Goal: Task Accomplishment & Management: Use online tool/utility

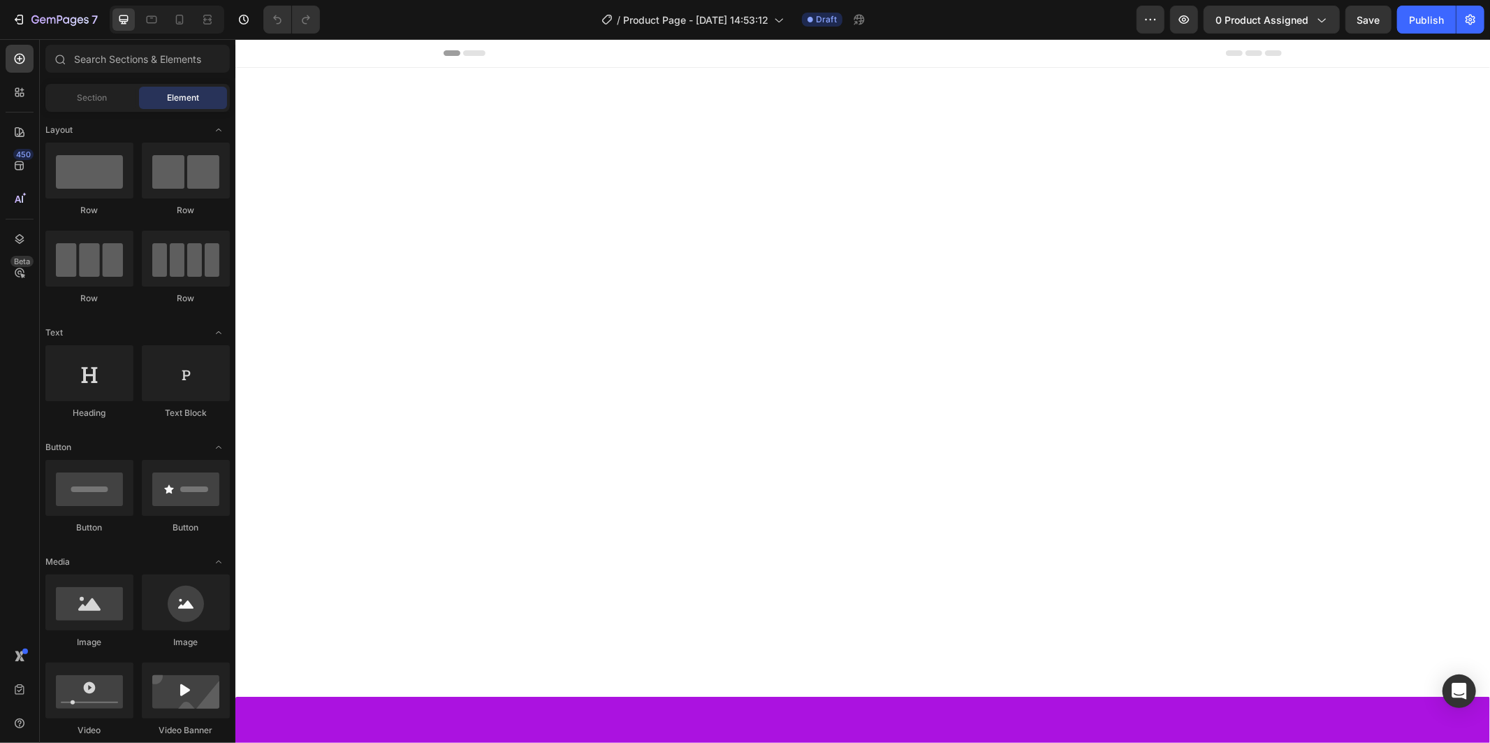
scroll to position [2142, 0]
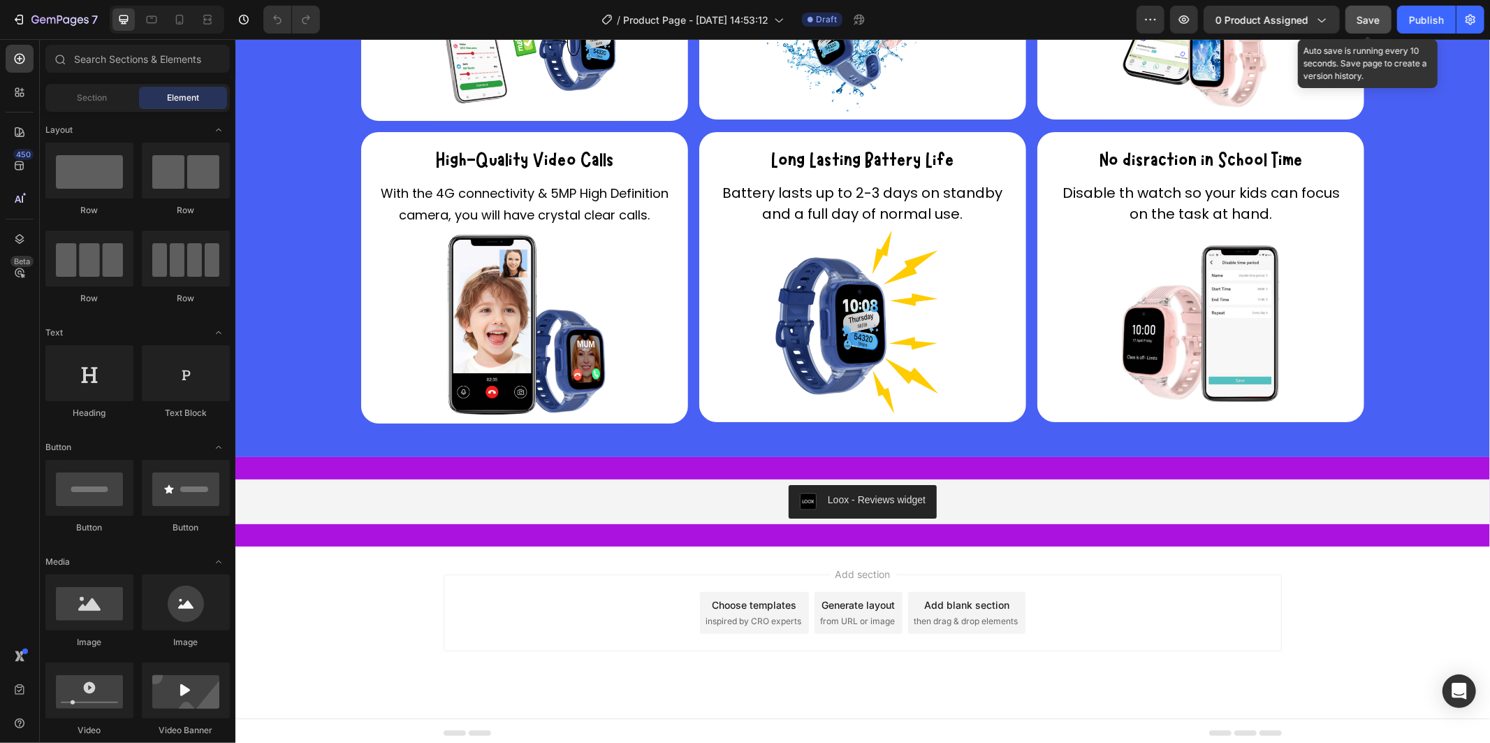
click at [1377, 21] on span "Save" at bounding box center [1368, 20] width 23 height 12
click at [1346, 6] on button "Save" at bounding box center [1369, 20] width 46 height 28
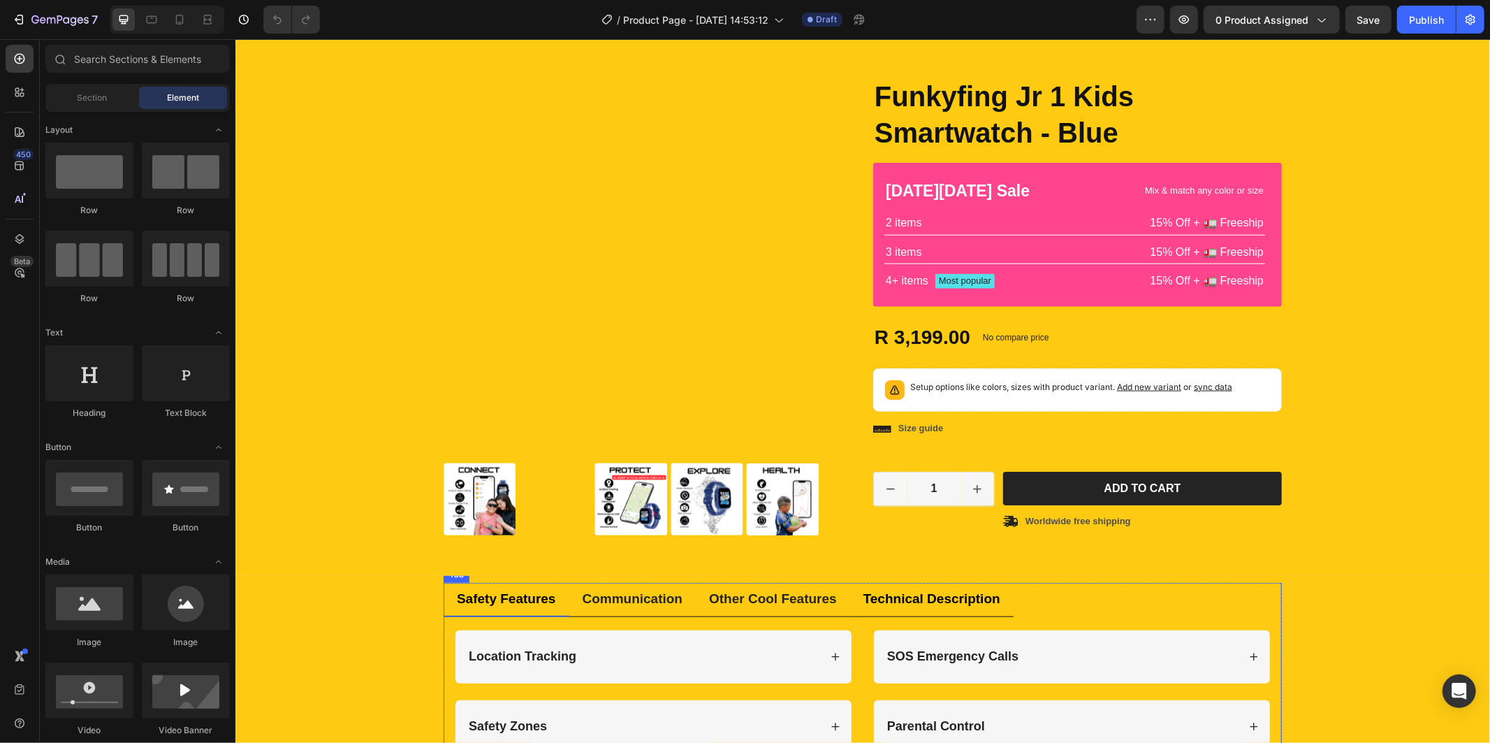
scroll to position [931, 0]
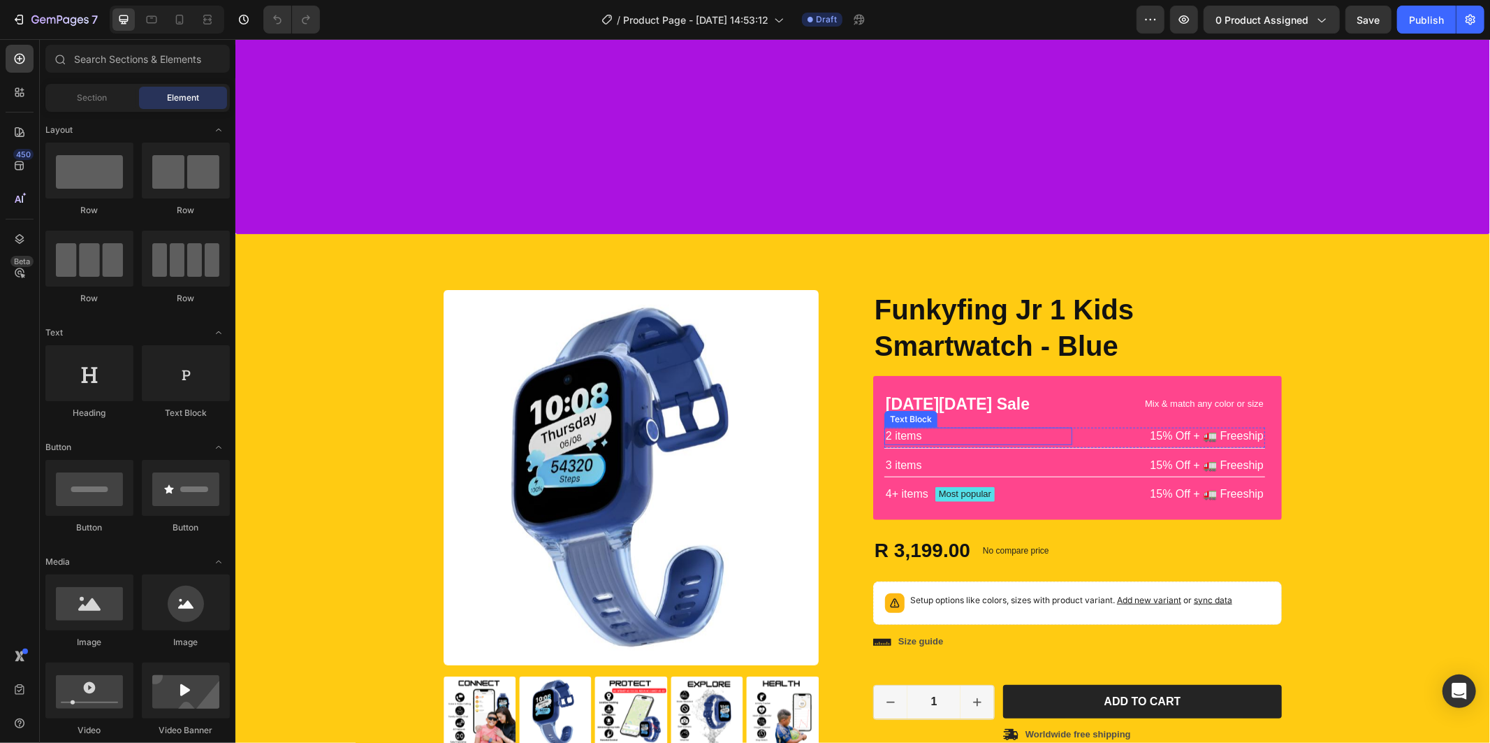
click at [963, 429] on p "2 items" at bounding box center [977, 435] width 185 height 15
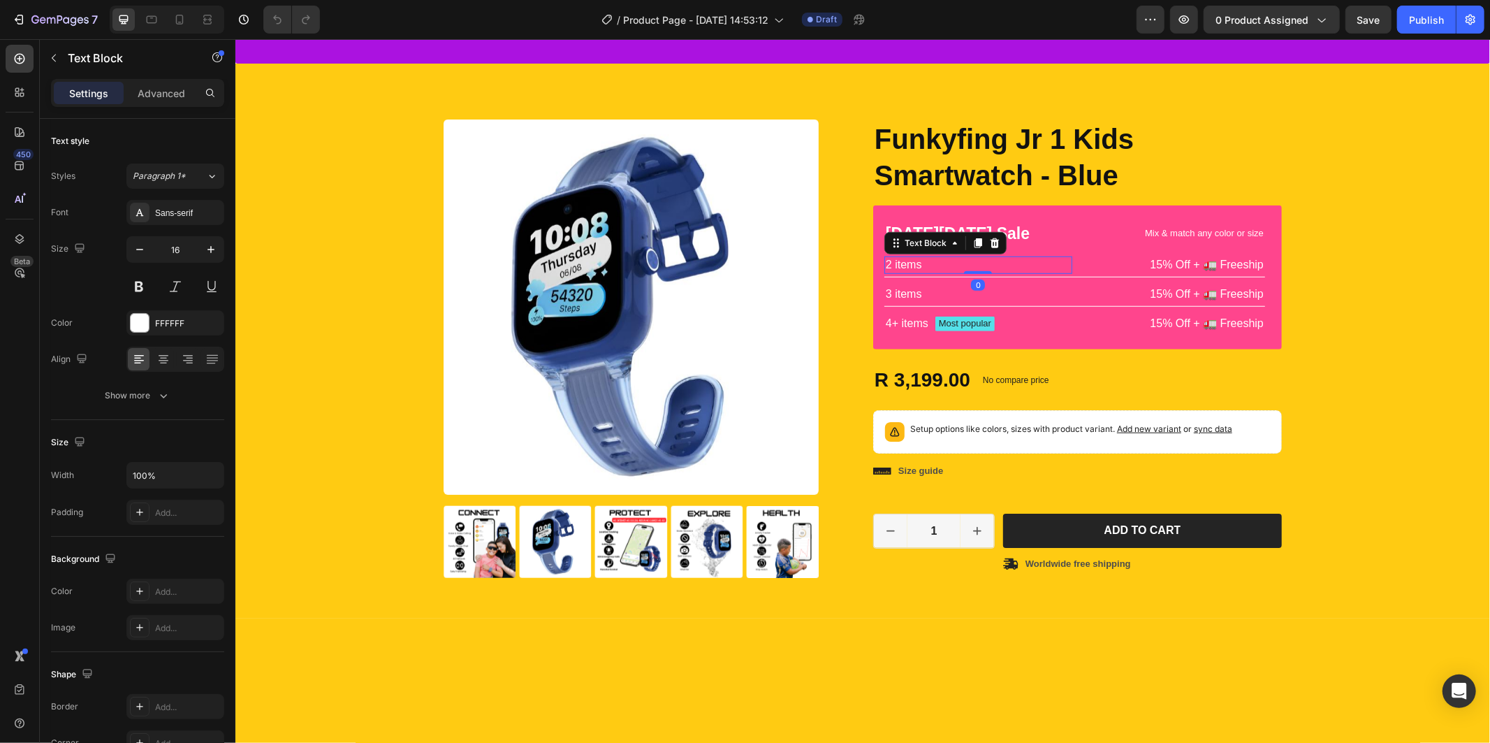
click at [924, 272] on p "2 items" at bounding box center [977, 264] width 185 height 15
click at [923, 272] on p "2 items" at bounding box center [977, 264] width 185 height 15
click at [924, 272] on p "IP68" at bounding box center [977, 264] width 185 height 15
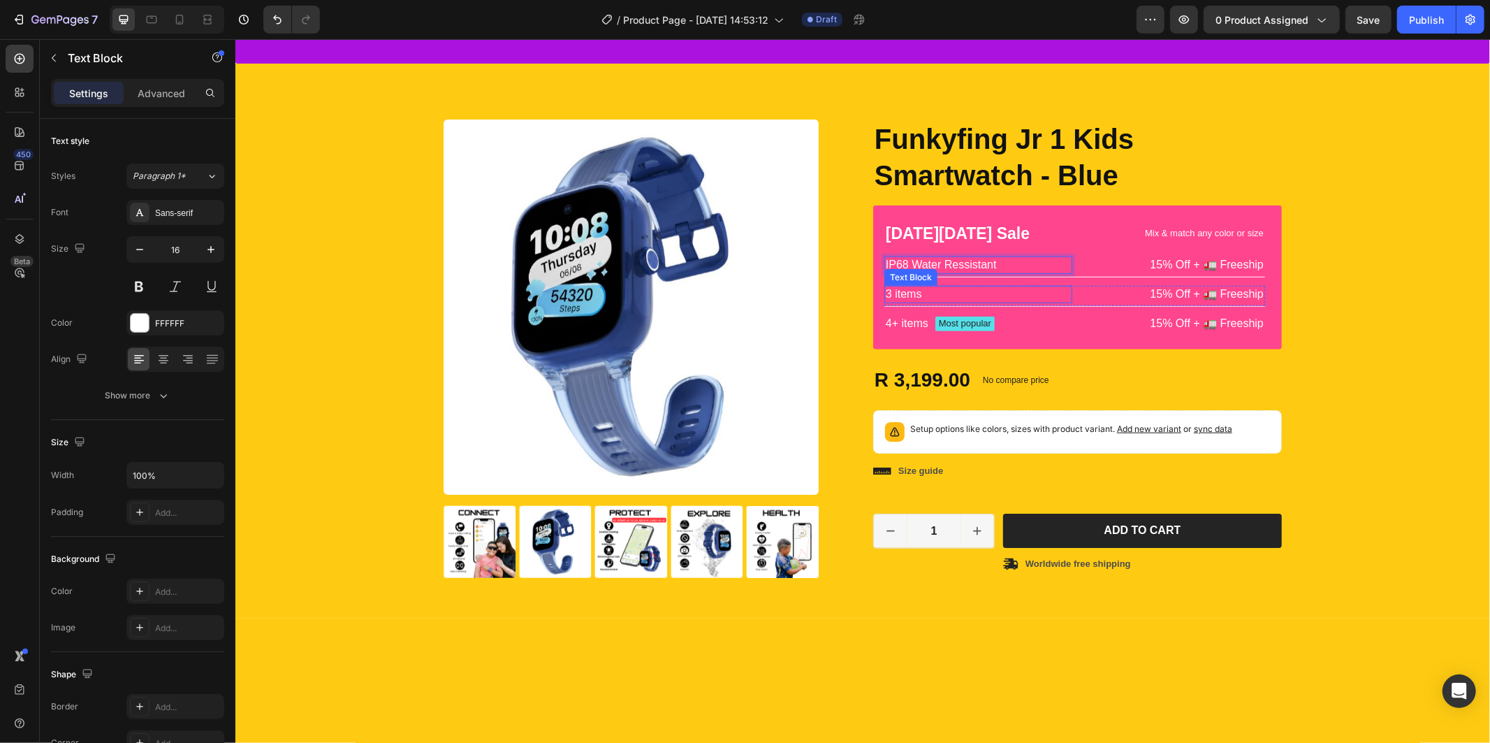
click at [912, 301] on p "3 items" at bounding box center [977, 293] width 185 height 15
click at [1058, 273] on div "IP68 Water Ressistant" at bounding box center [978, 264] width 188 height 17
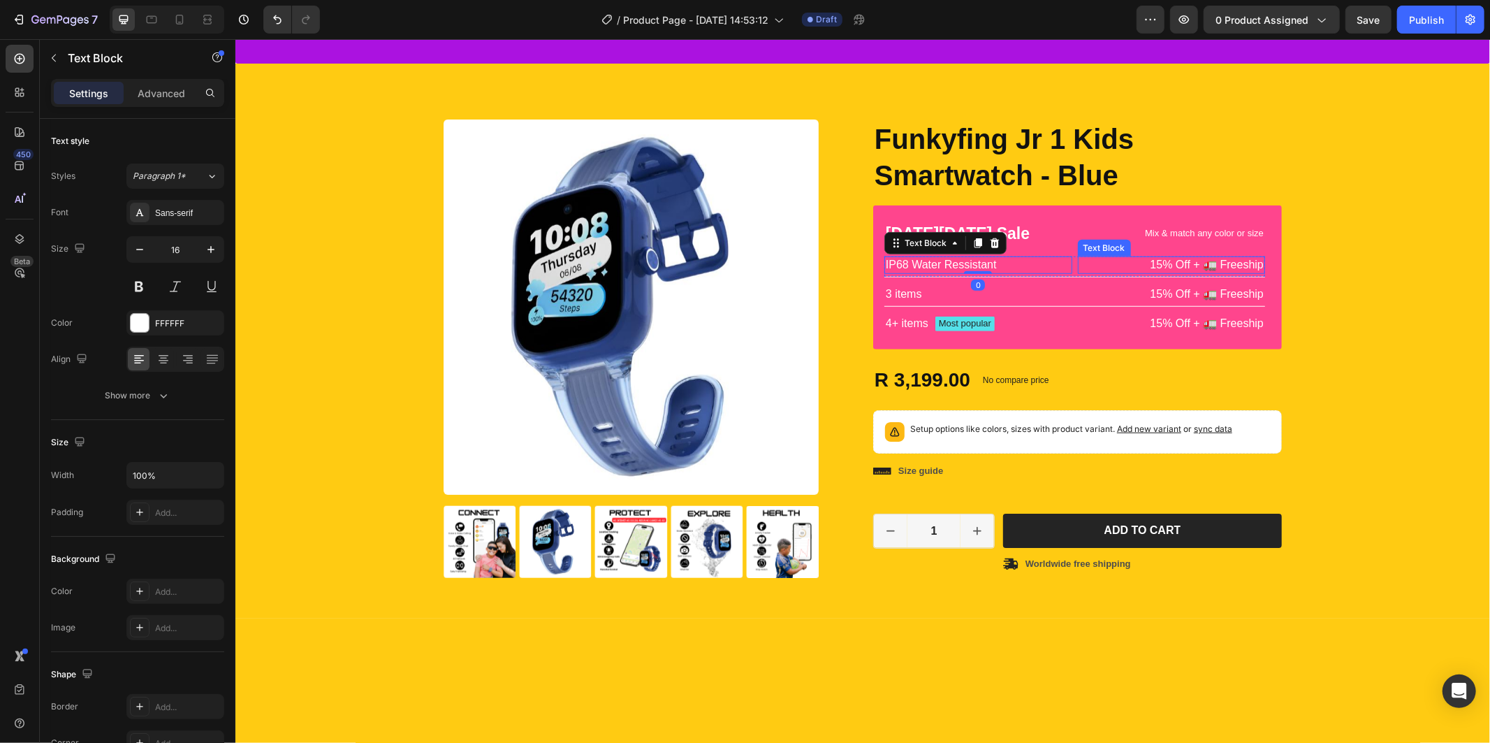
click at [1079, 272] on p "15% Off + 🚛 Freeship" at bounding box center [1171, 264] width 185 height 15
click at [1021, 272] on p "IP68 Water Ressistant" at bounding box center [977, 264] width 185 height 15
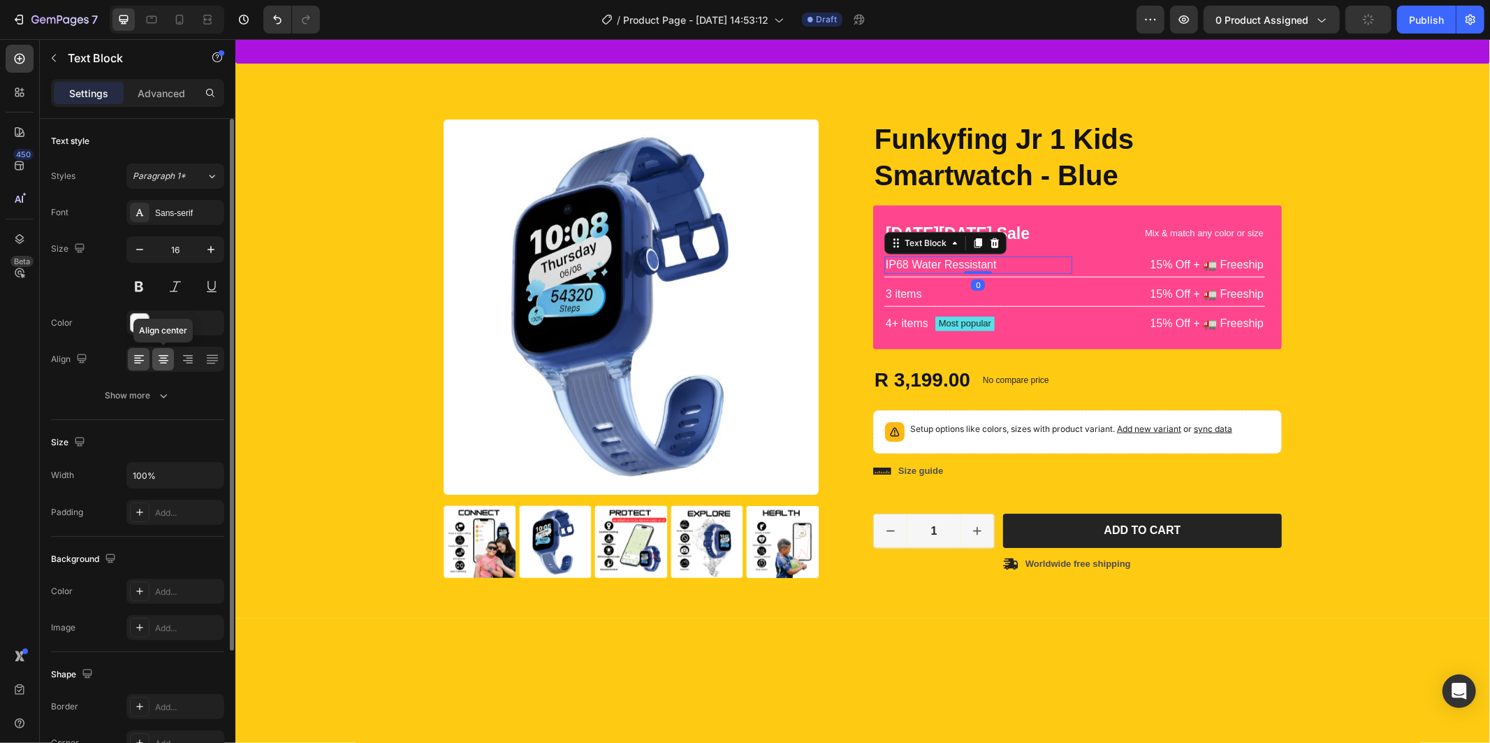
click at [155, 353] on div at bounding box center [163, 359] width 22 height 22
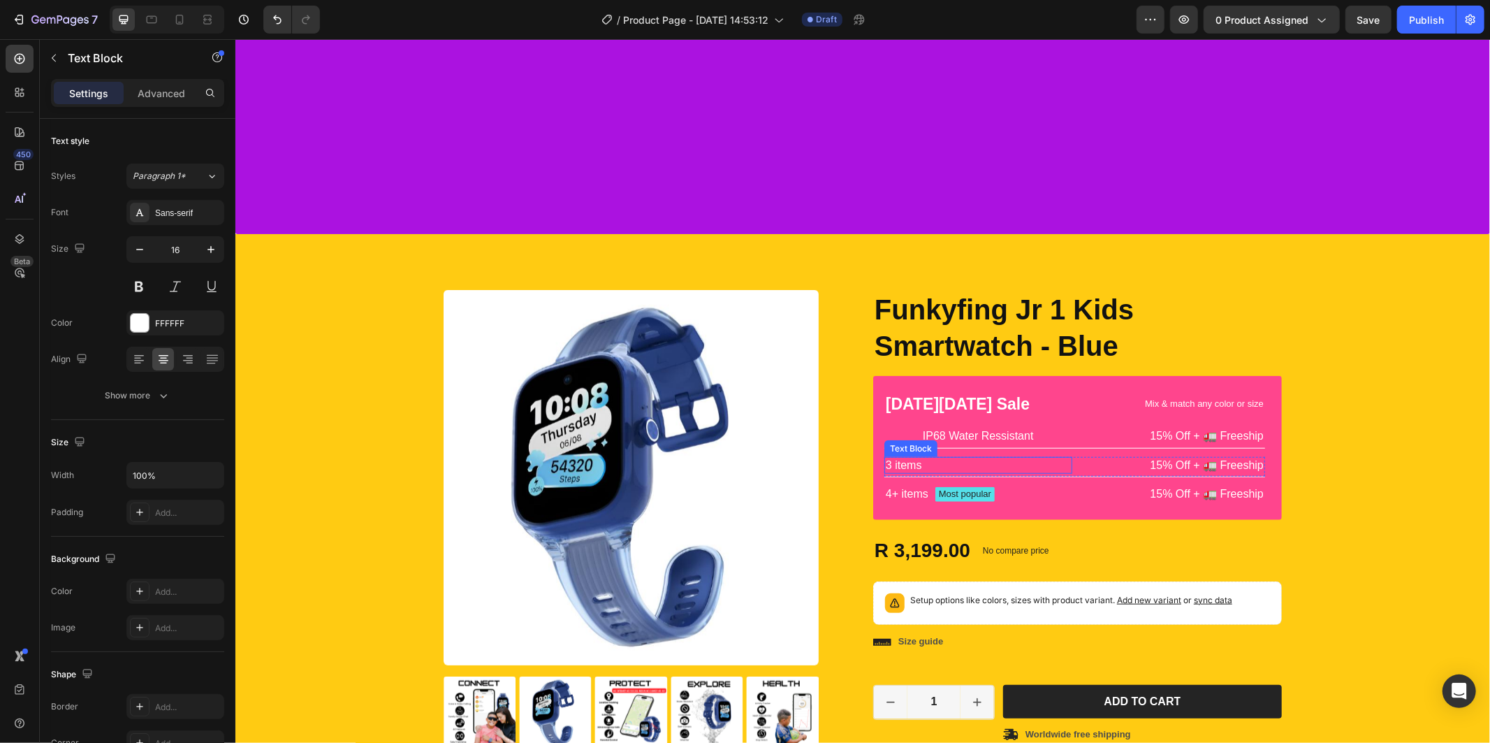
click at [896, 461] on p "3 items" at bounding box center [977, 465] width 185 height 15
click at [896, 462] on p "3 items" at bounding box center [977, 465] width 185 height 15
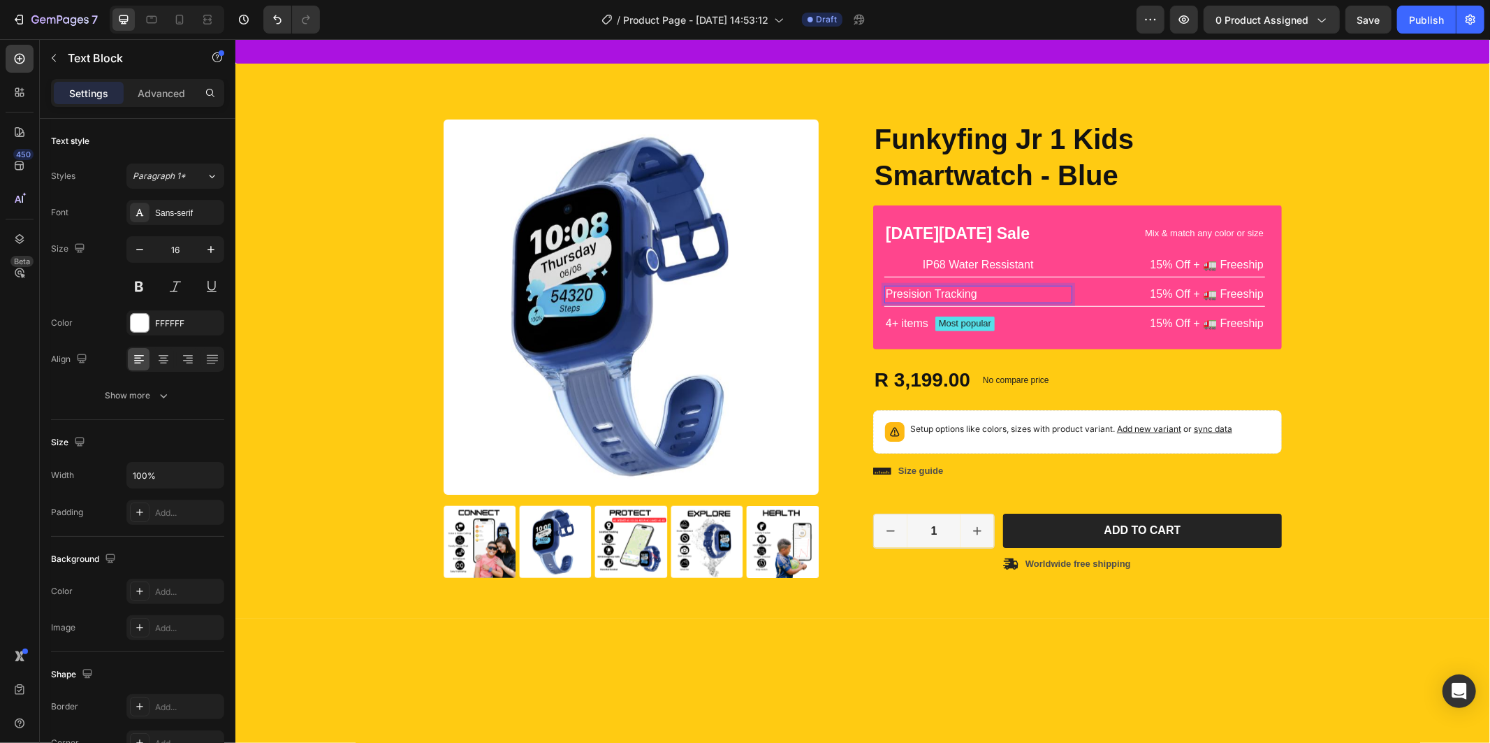
click at [940, 301] on p "Presision Tracking" at bounding box center [977, 293] width 185 height 15
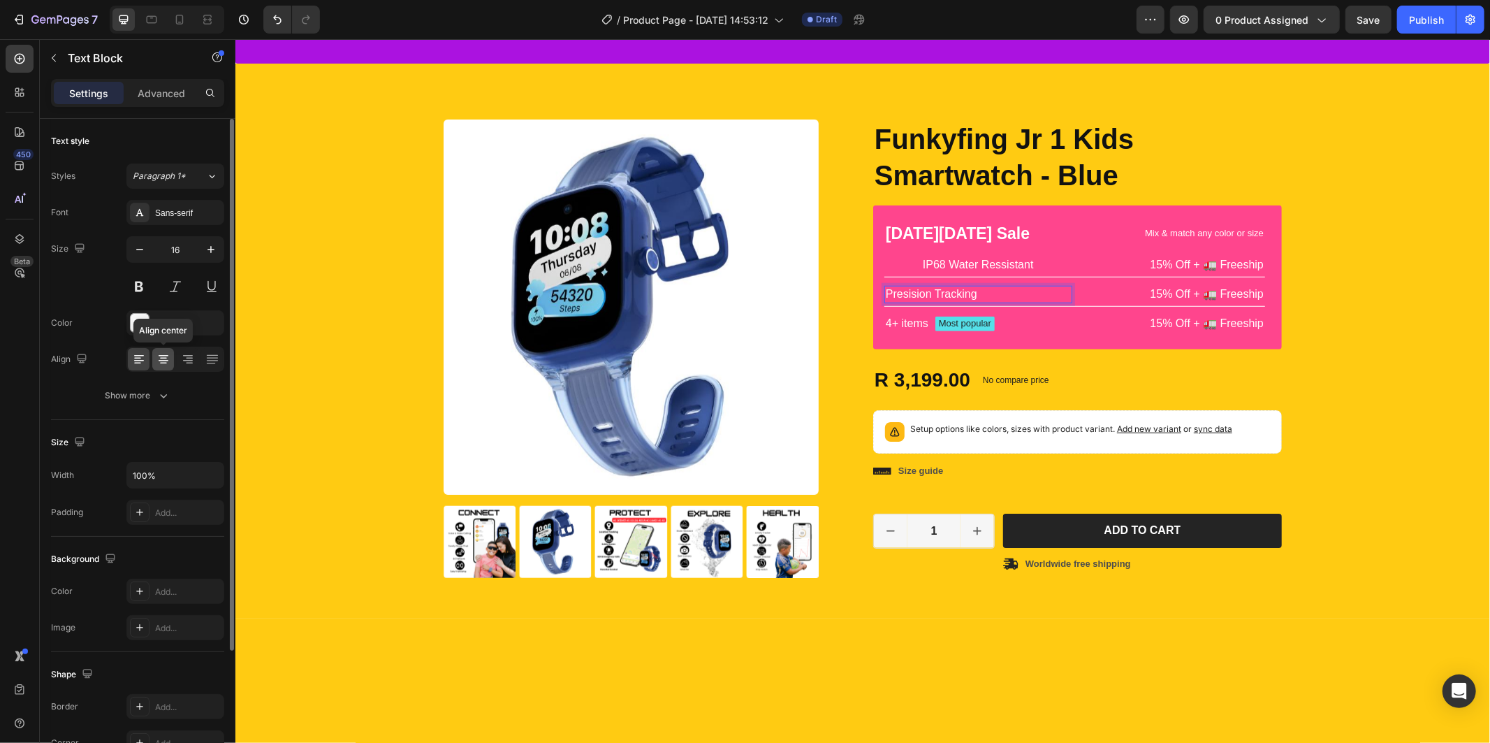
click at [161, 354] on icon at bounding box center [163, 359] width 14 height 14
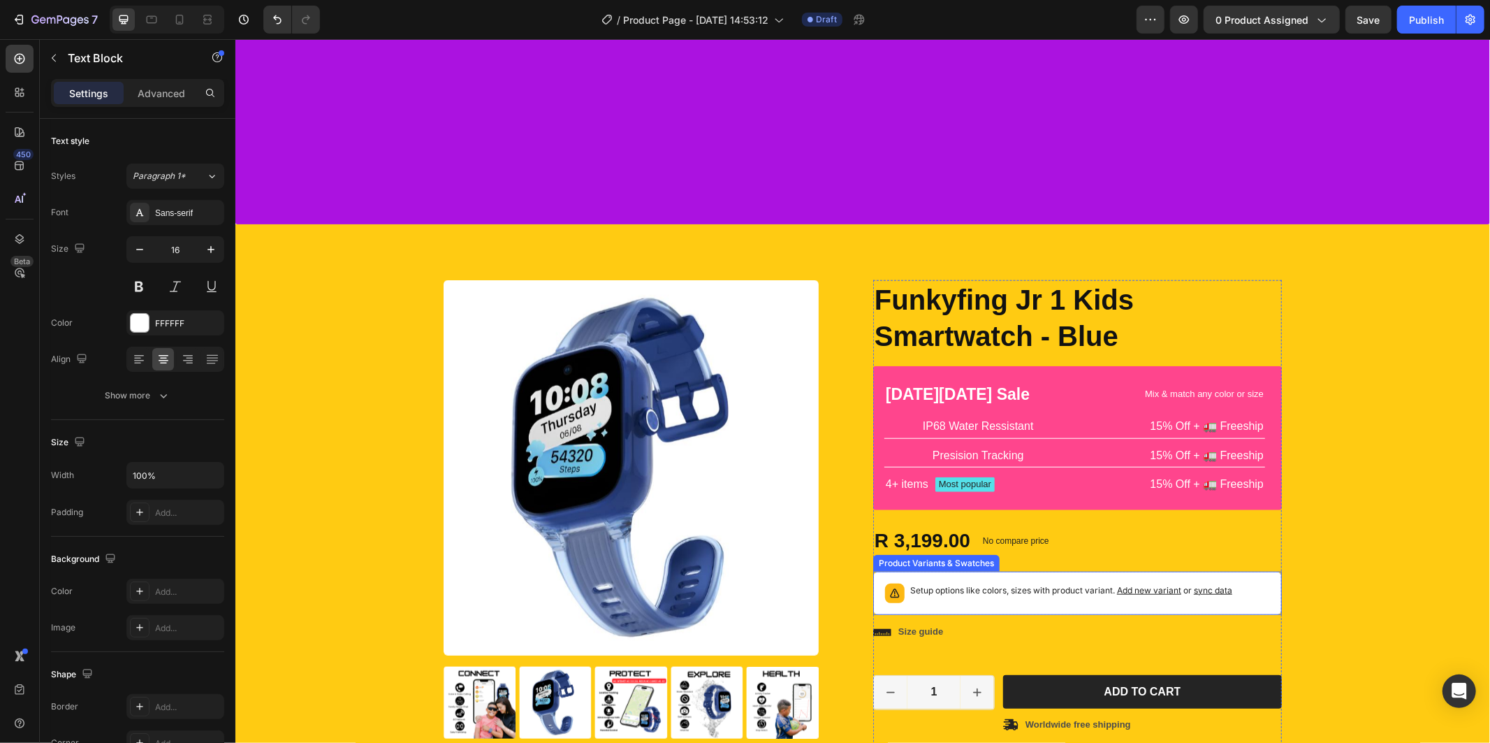
scroll to position [854, 0]
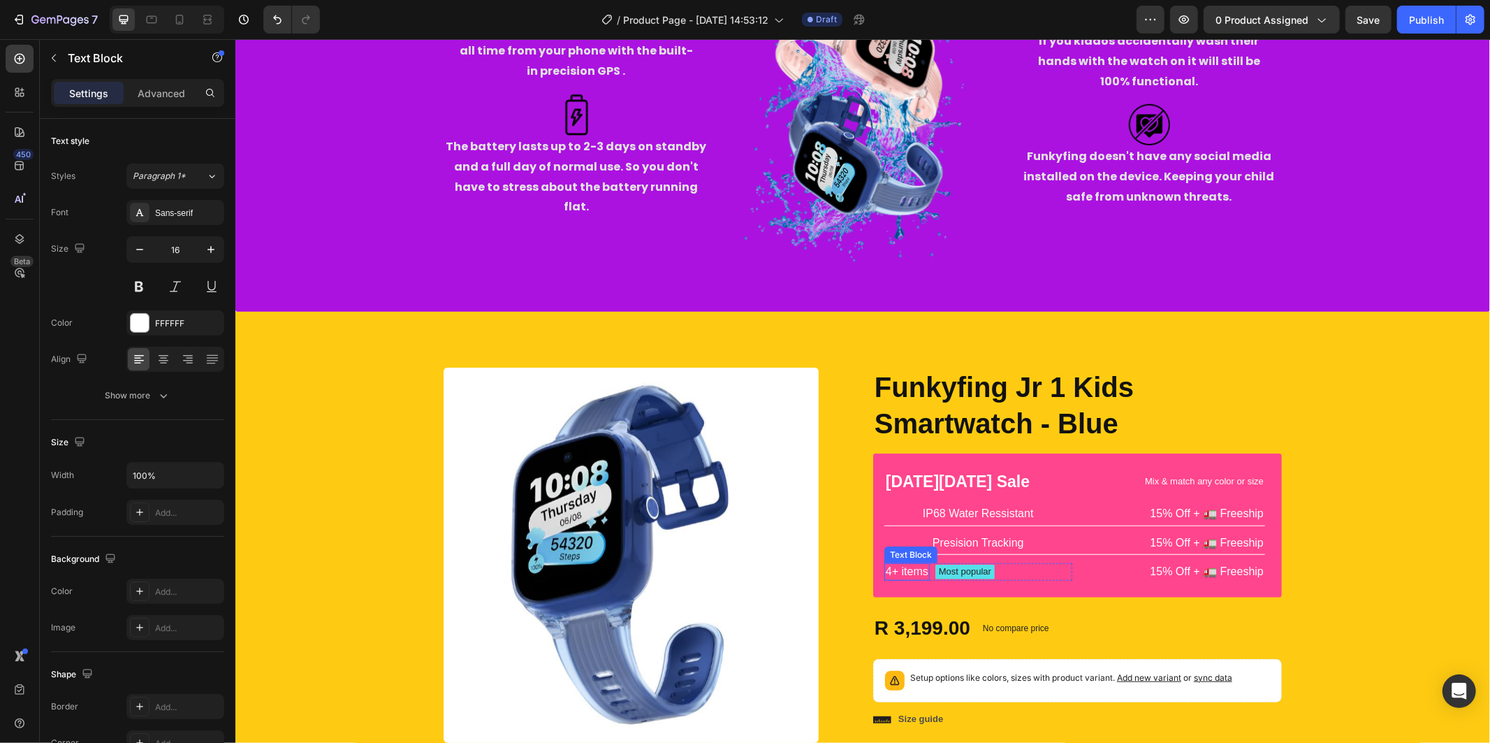
click at [896, 568] on p "4+ items" at bounding box center [906, 571] width 43 height 15
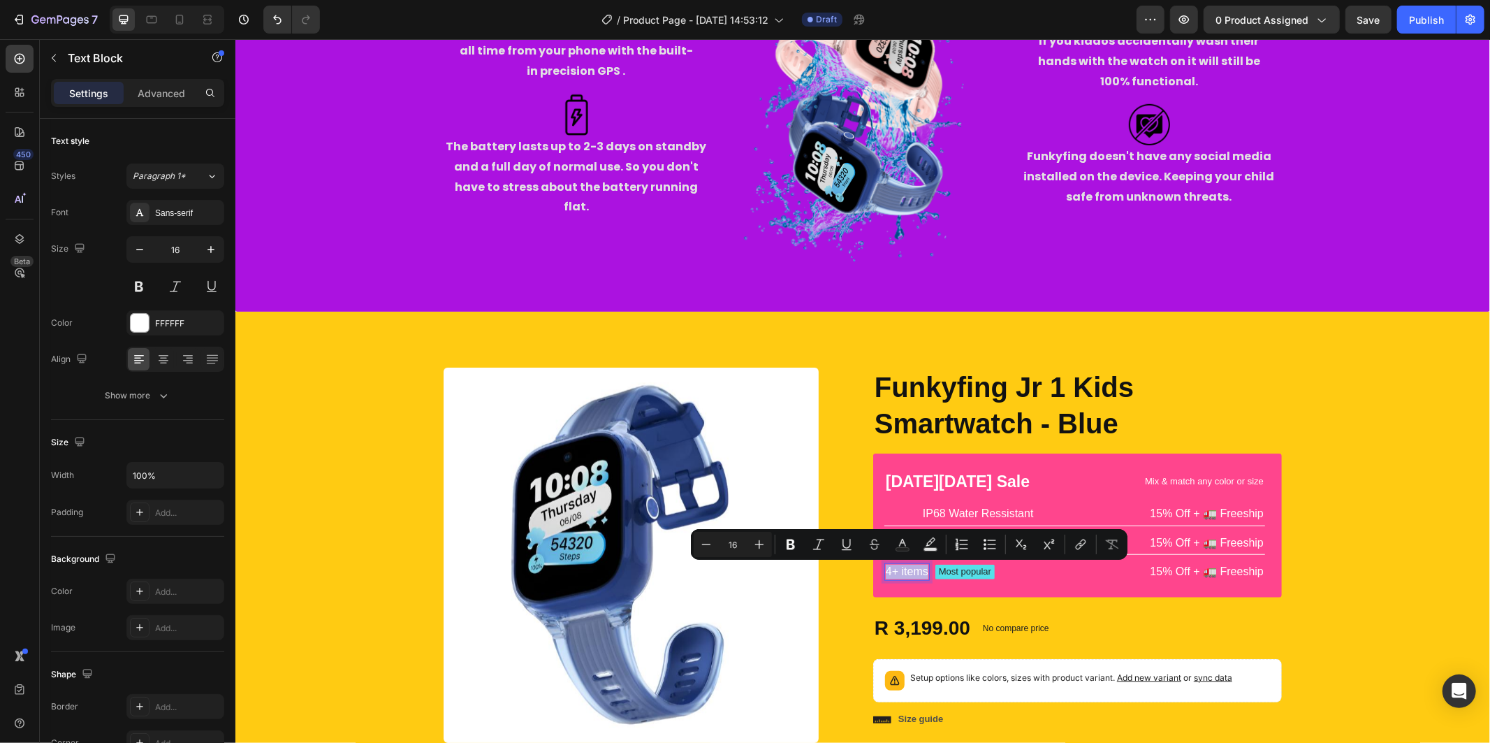
click at [896, 568] on p "4+ items" at bounding box center [906, 571] width 43 height 15
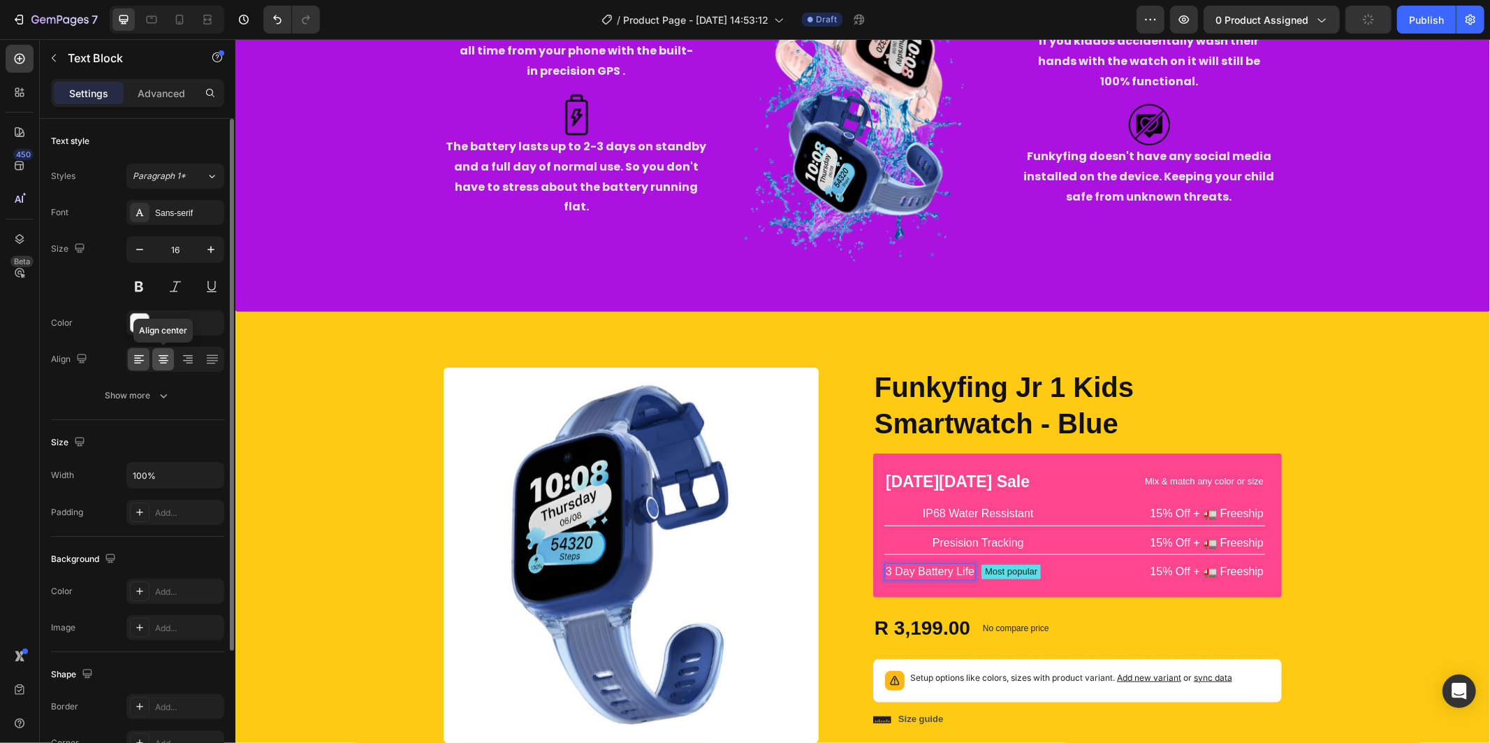
click at [165, 359] on icon at bounding box center [163, 359] width 14 height 14
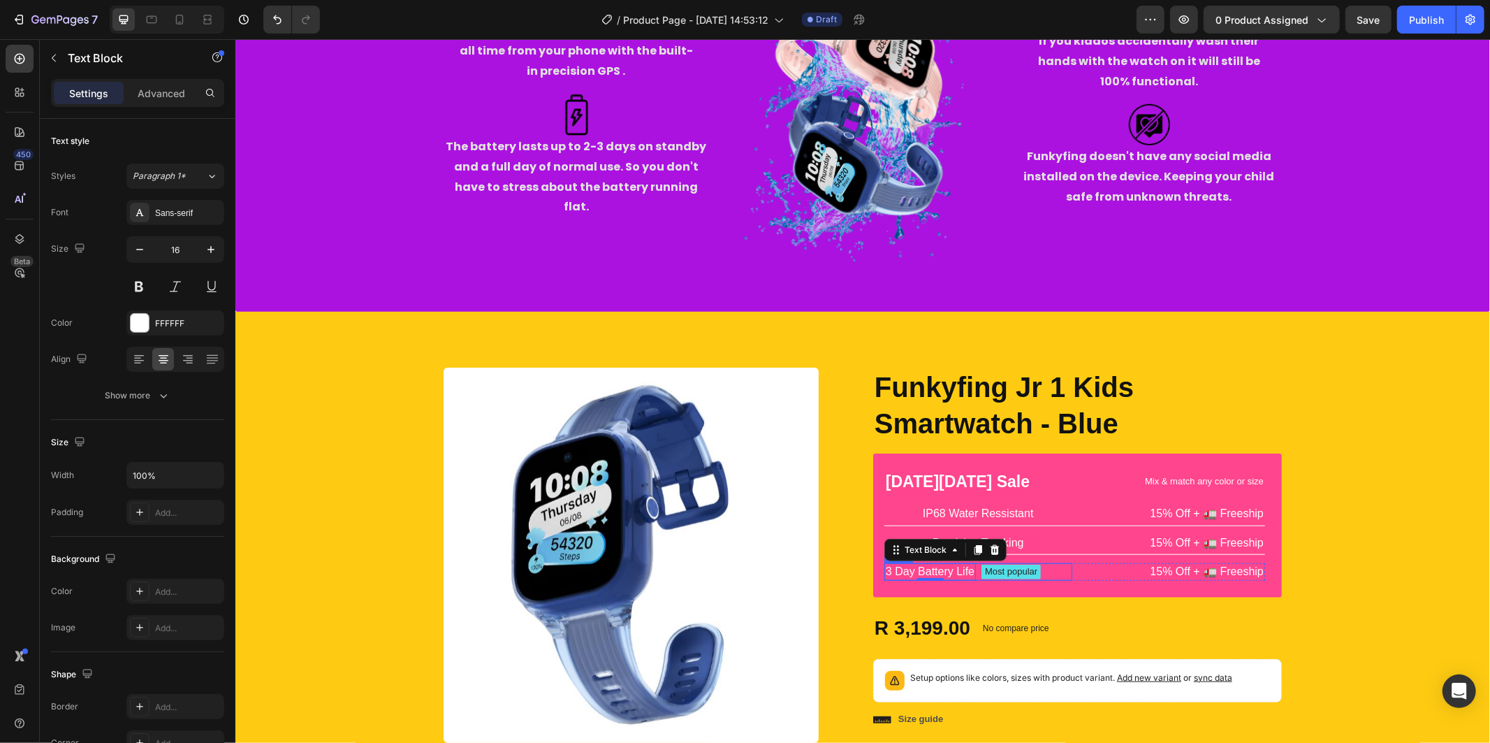
click at [1051, 576] on div "3 Day Battery Life Text Block 0 Most popular Text Block Row" at bounding box center [978, 570] width 188 height 17
click at [1018, 570] on p "Most popular" at bounding box center [1010, 571] width 52 height 12
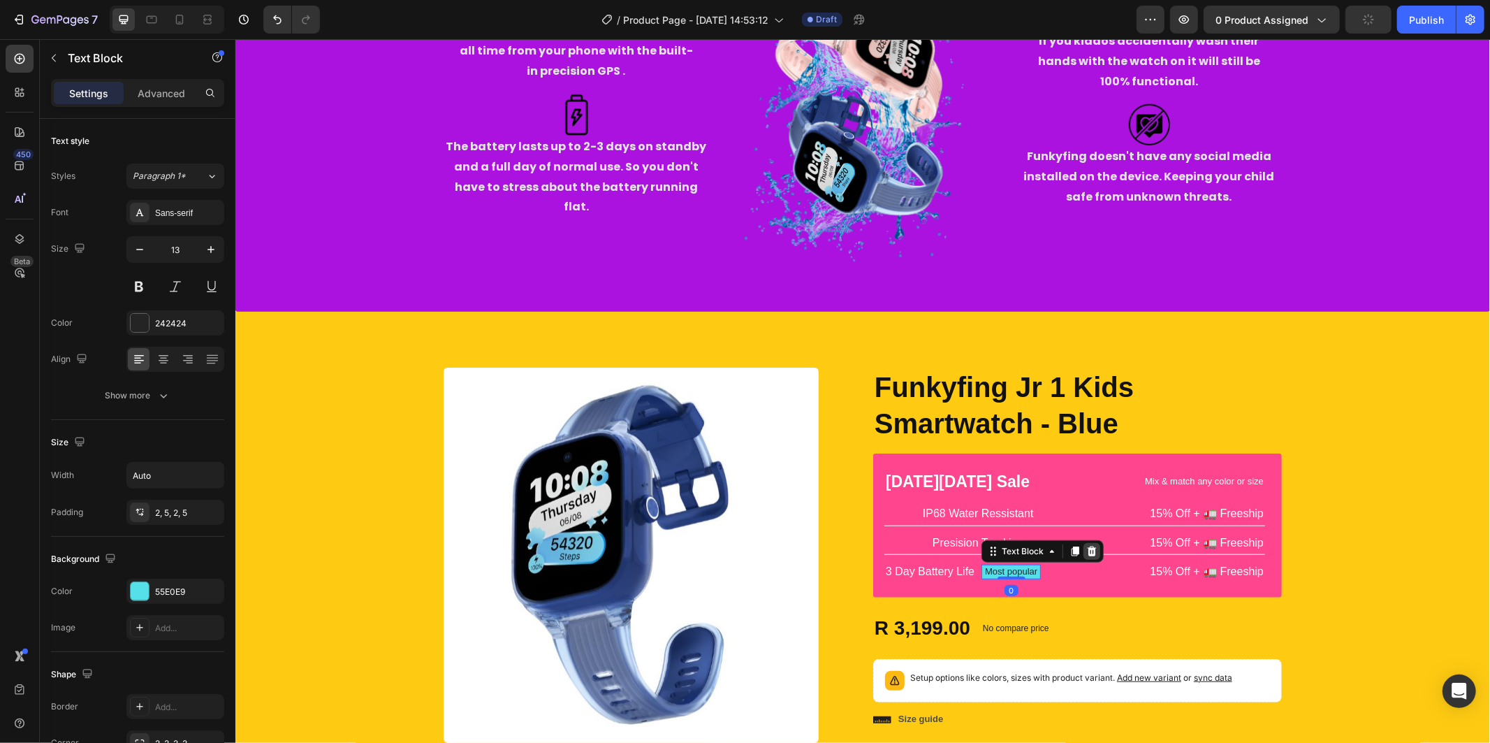
click at [1086, 549] on icon at bounding box center [1091, 550] width 11 height 11
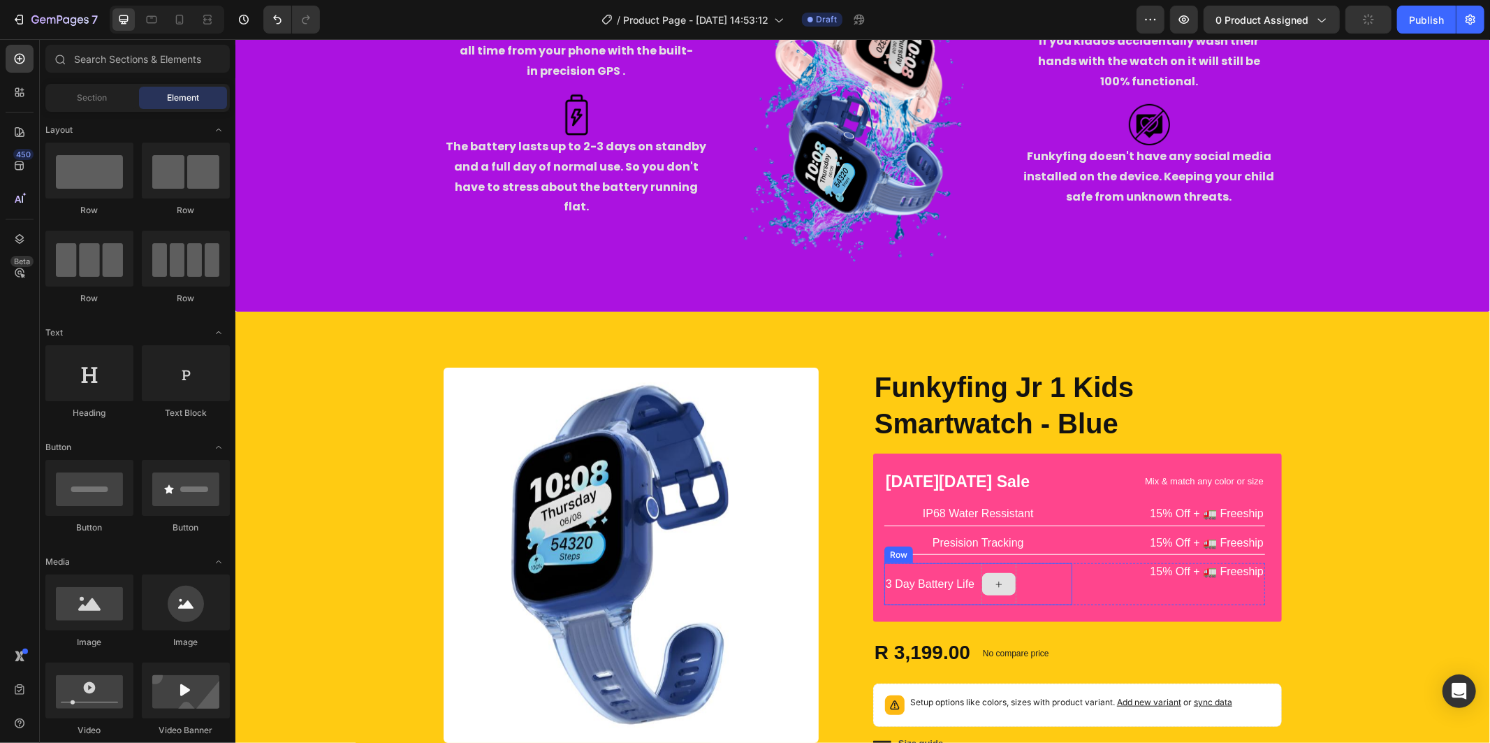
click at [996, 574] on div at bounding box center [999, 583] width 34 height 22
click at [1001, 569] on div at bounding box center [998, 583] width 35 height 42
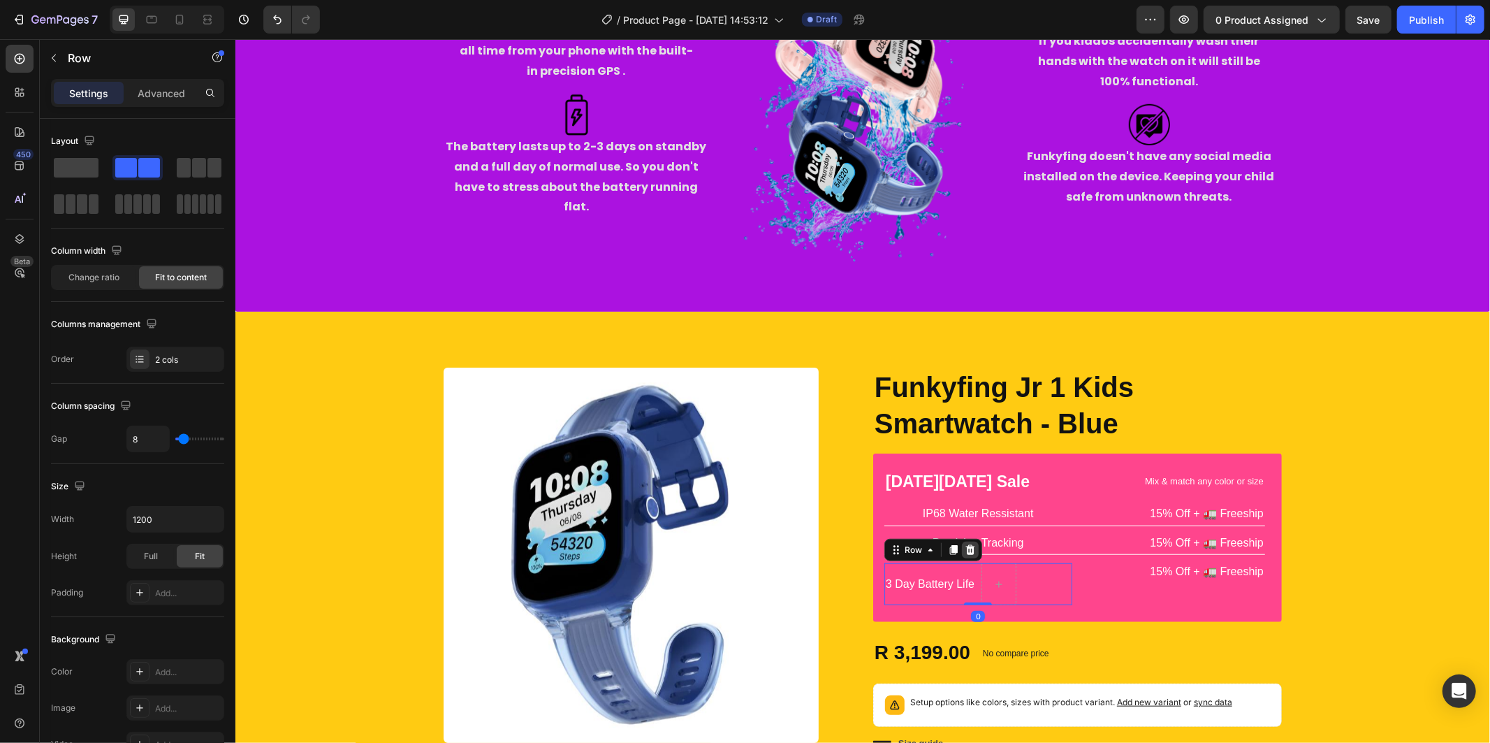
click at [966, 550] on icon at bounding box center [970, 549] width 9 height 10
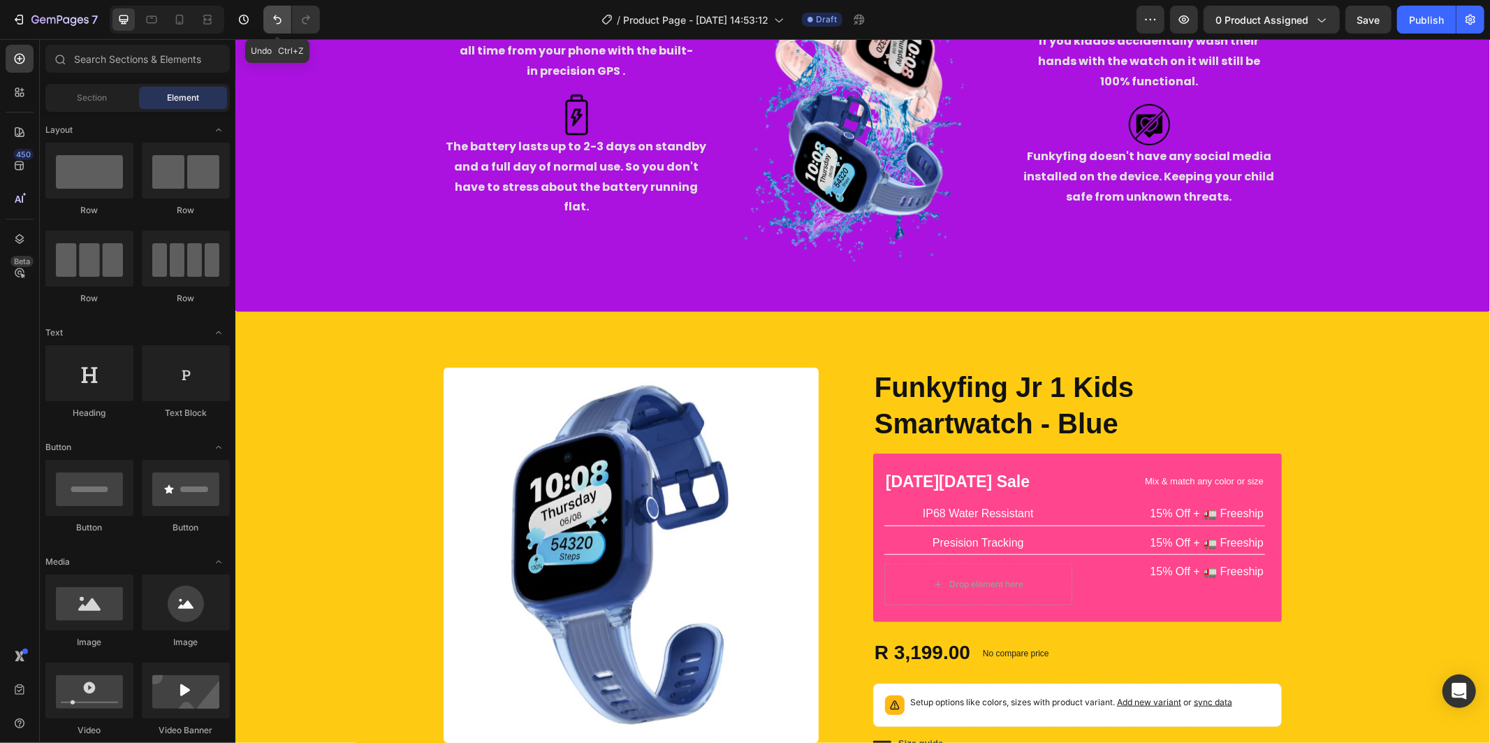
click at [274, 31] on button "Undo/Redo" at bounding box center [277, 20] width 28 height 28
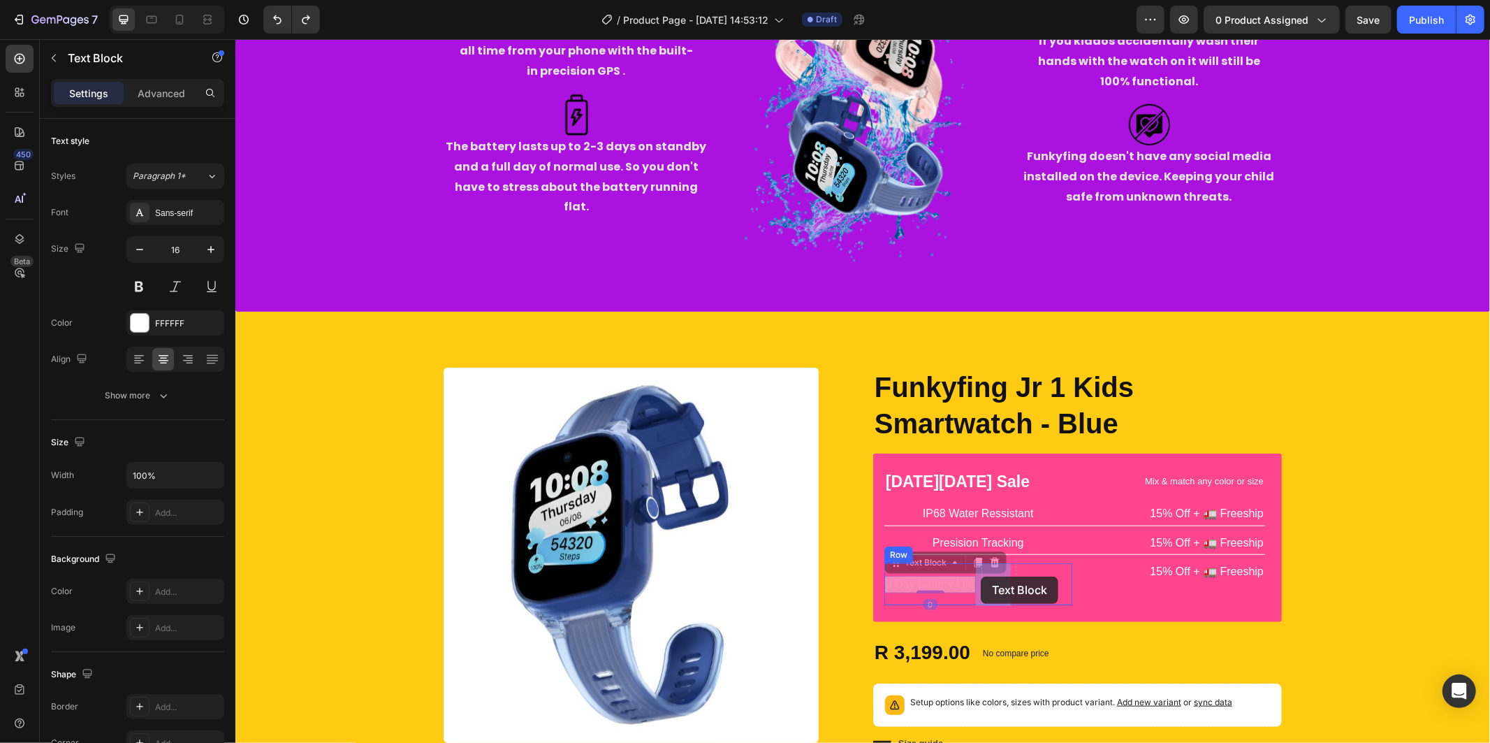
drag, startPoint x: 933, startPoint y: 575, endPoint x: 986, endPoint y: 576, distance: 53.1
click at [904, 572] on div at bounding box center [901, 583] width 34 height 22
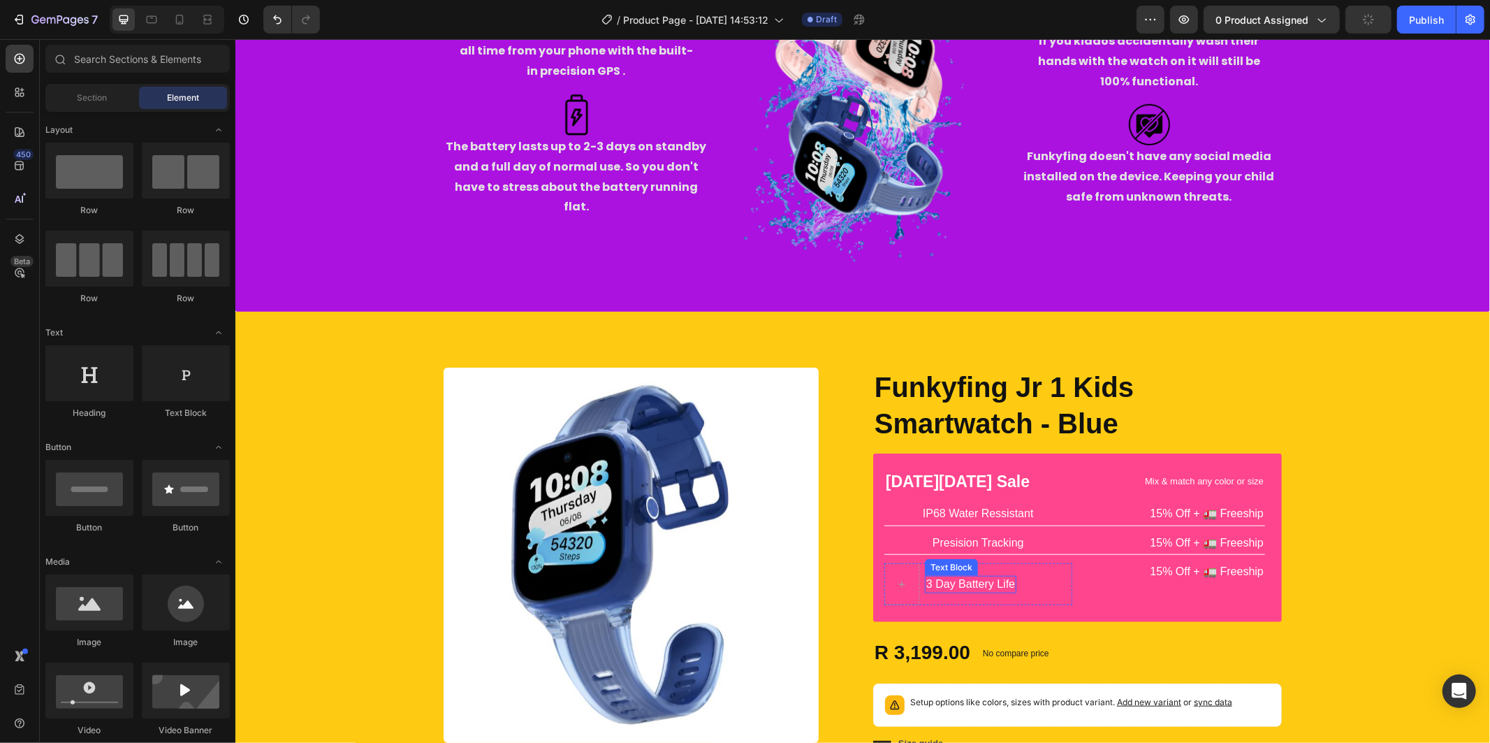
click at [972, 575] on div "3 Day Battery Life" at bounding box center [970, 583] width 92 height 17
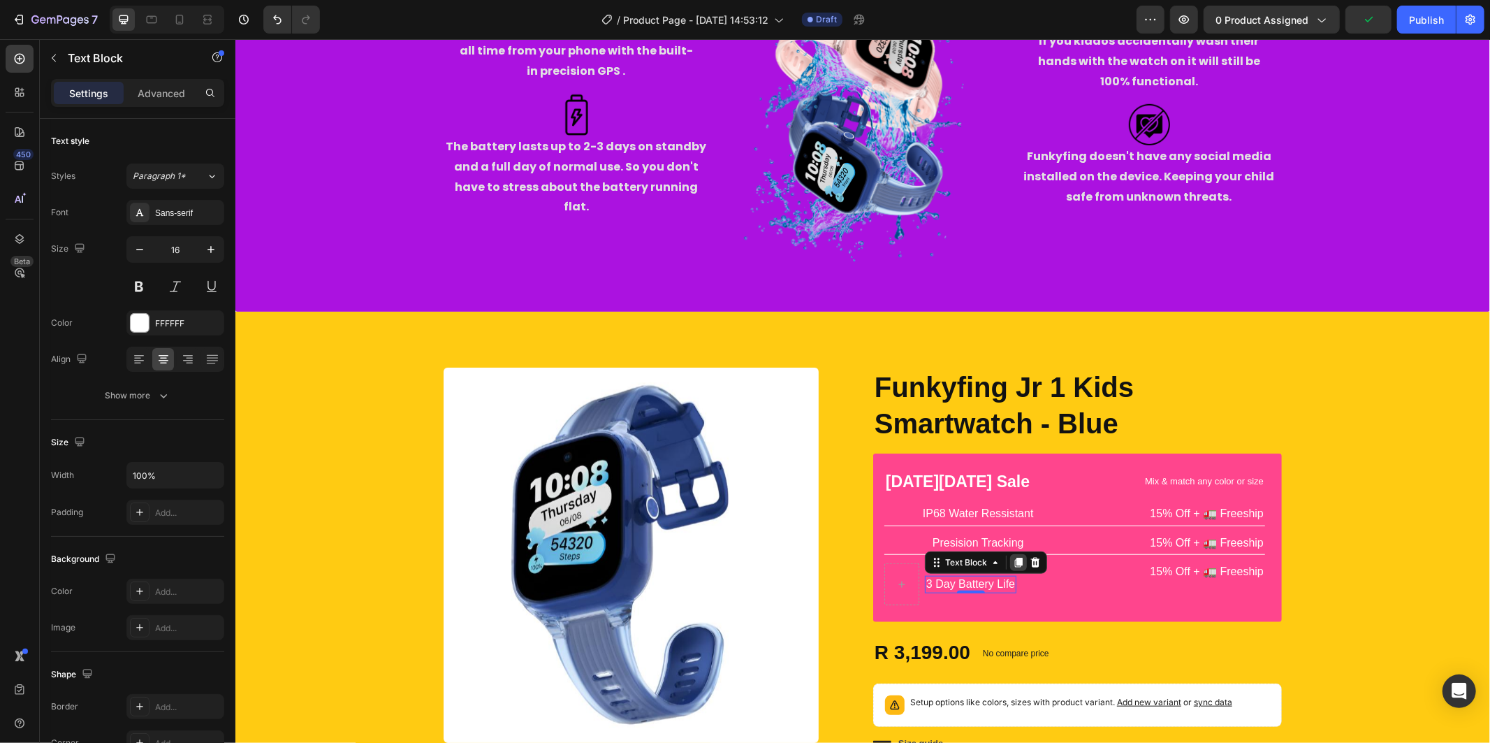
click at [1014, 560] on icon at bounding box center [1018, 562] width 8 height 10
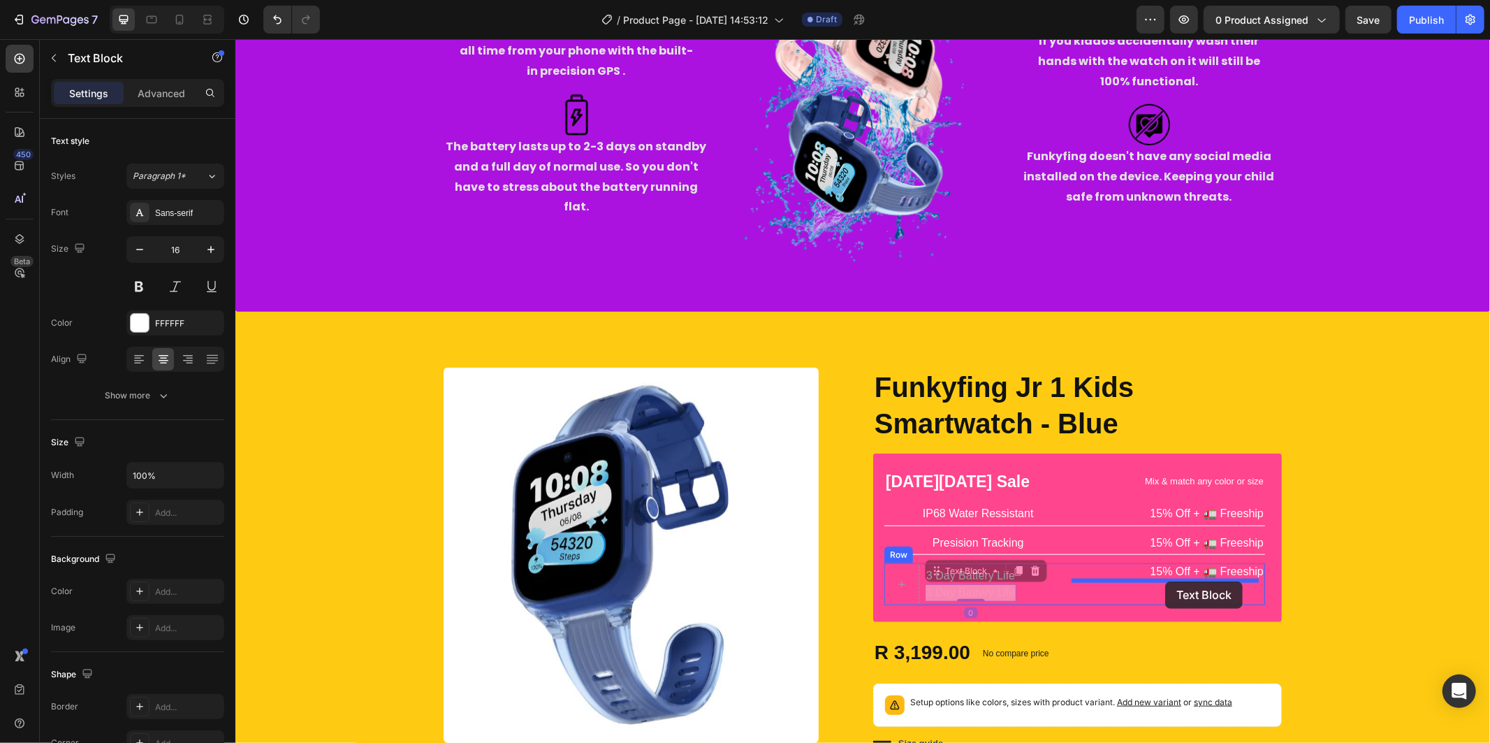
drag, startPoint x: 930, startPoint y: 576, endPoint x: 1165, endPoint y: 581, distance: 234.8
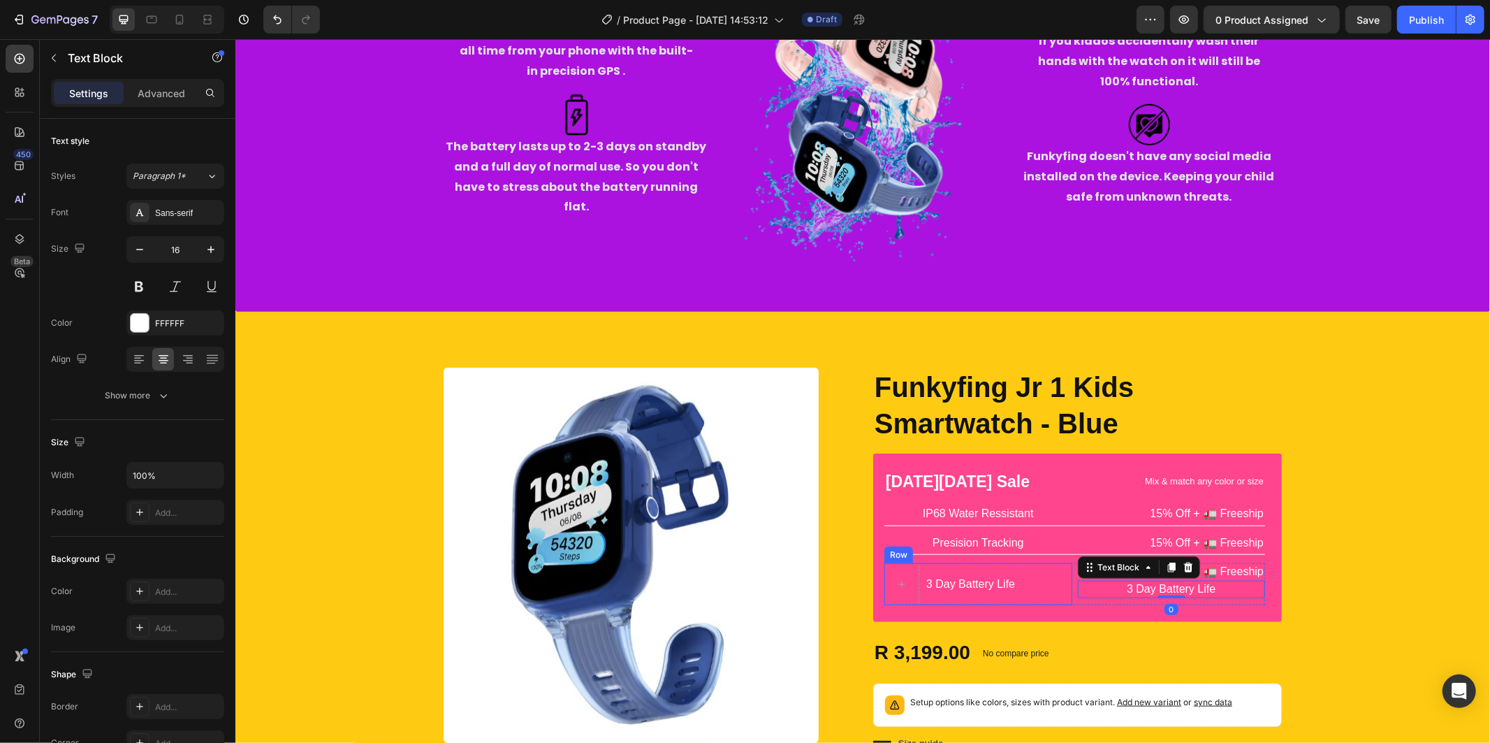
click at [1018, 576] on div "3 Day Battery Life Text Block Row" at bounding box center [978, 583] width 188 height 42
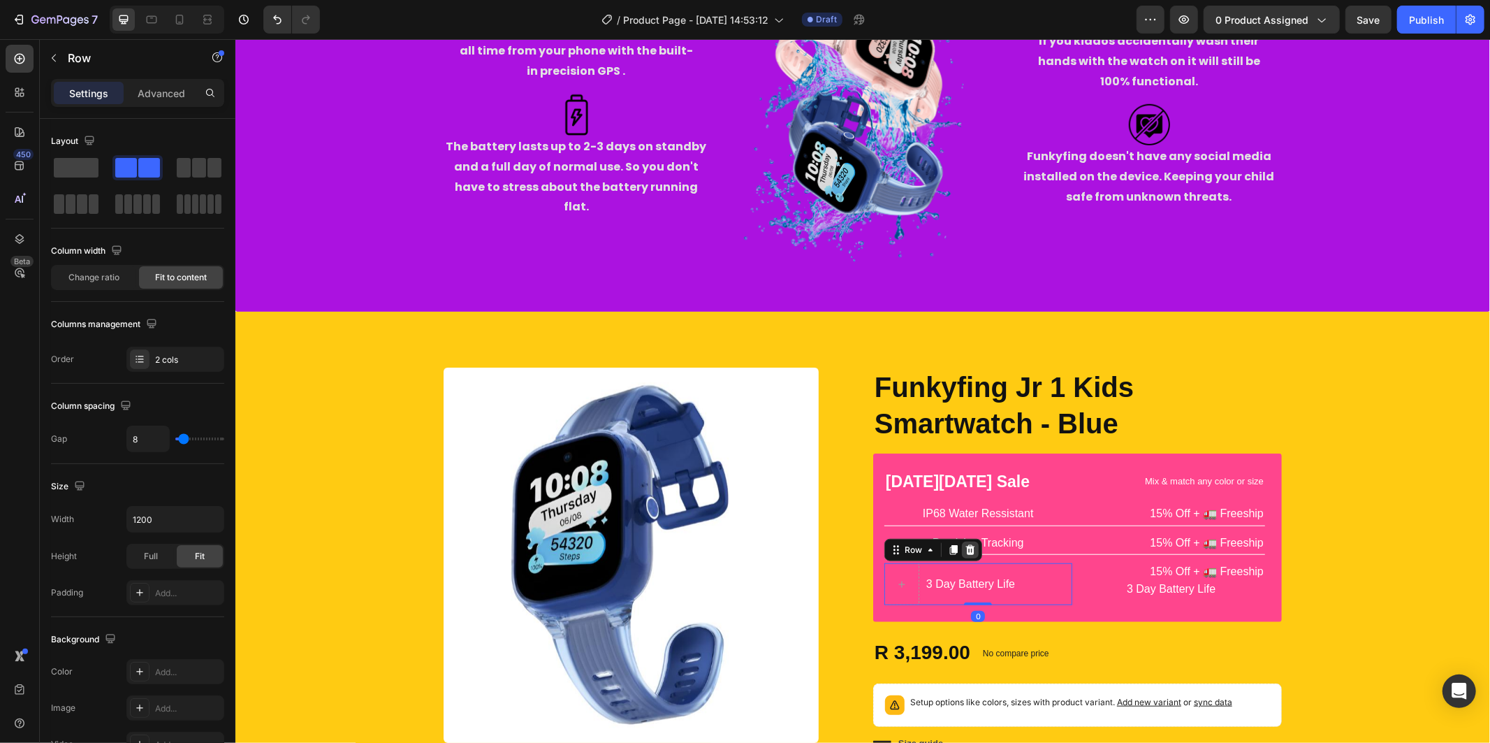
click at [962, 555] on div at bounding box center [969, 549] width 17 height 17
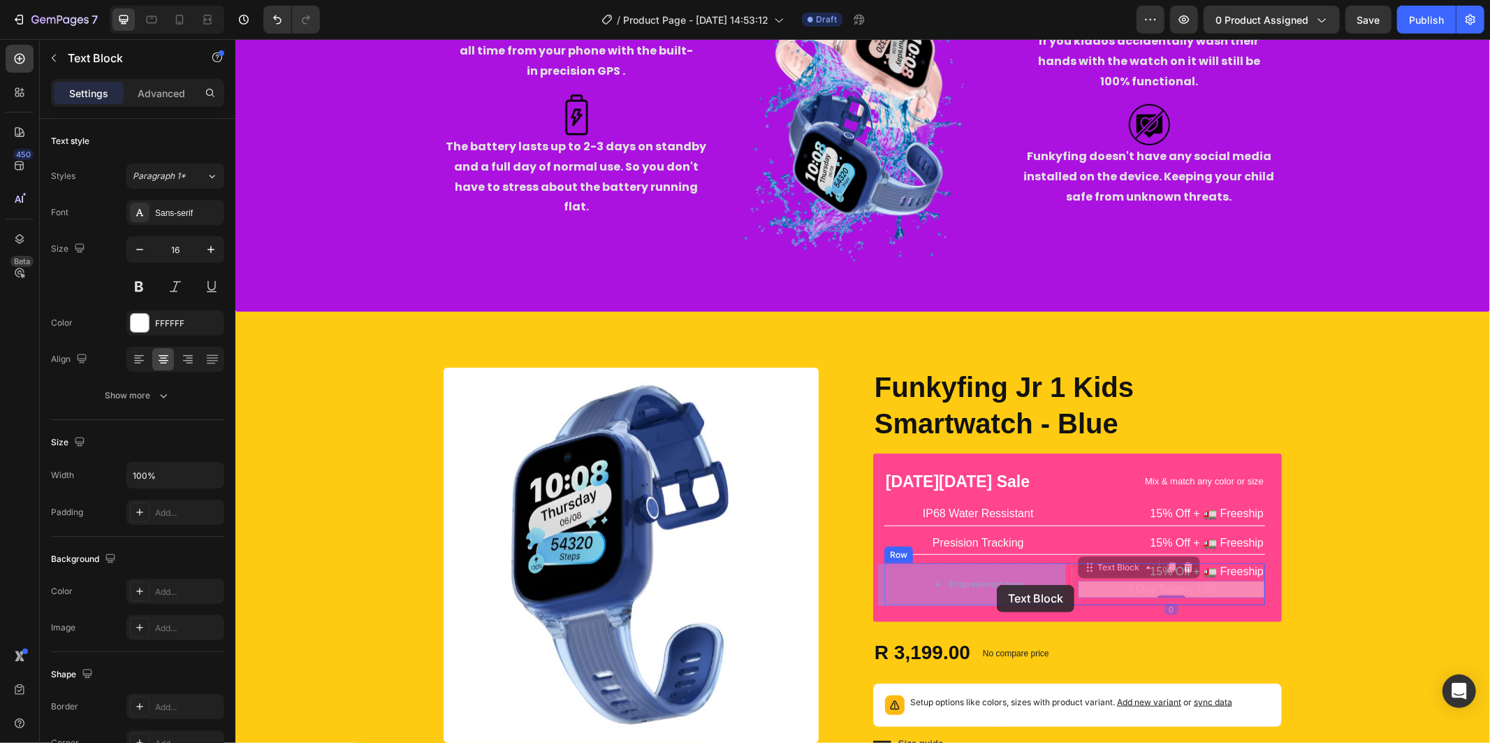
drag, startPoint x: 1127, startPoint y: 590, endPoint x: 996, endPoint y: 584, distance: 130.8
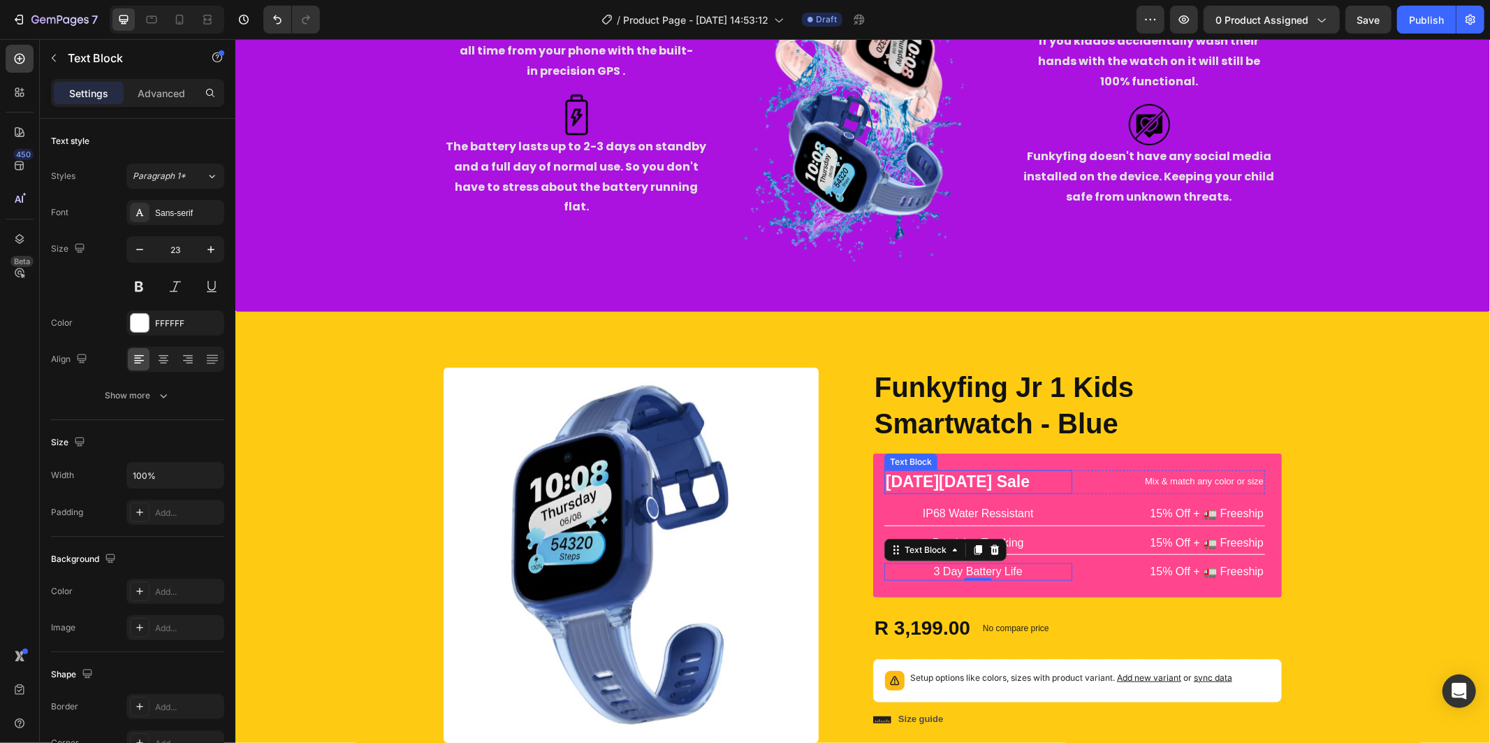
click at [982, 481] on p "[DATE][DATE] Sale" at bounding box center [977, 481] width 185 height 21
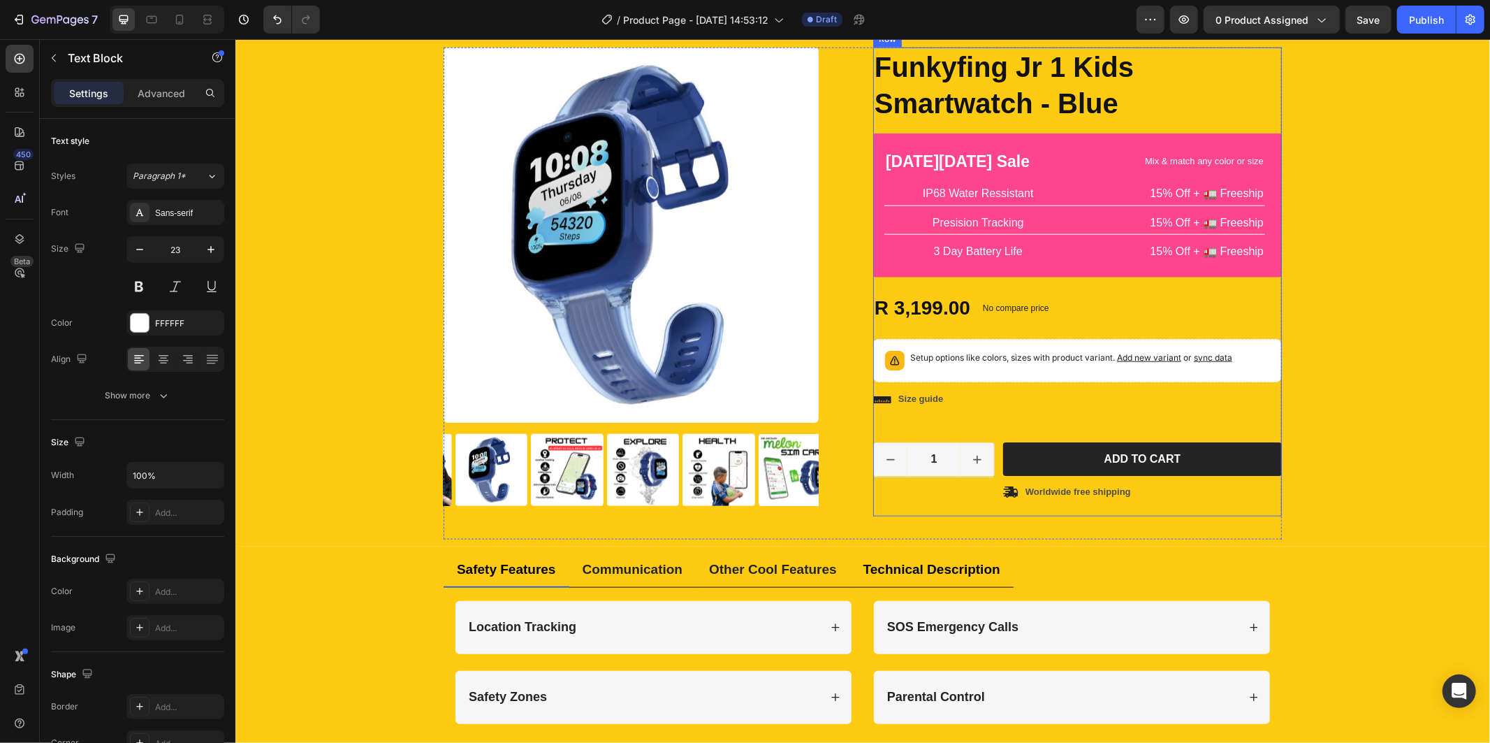
scroll to position [1009, 0]
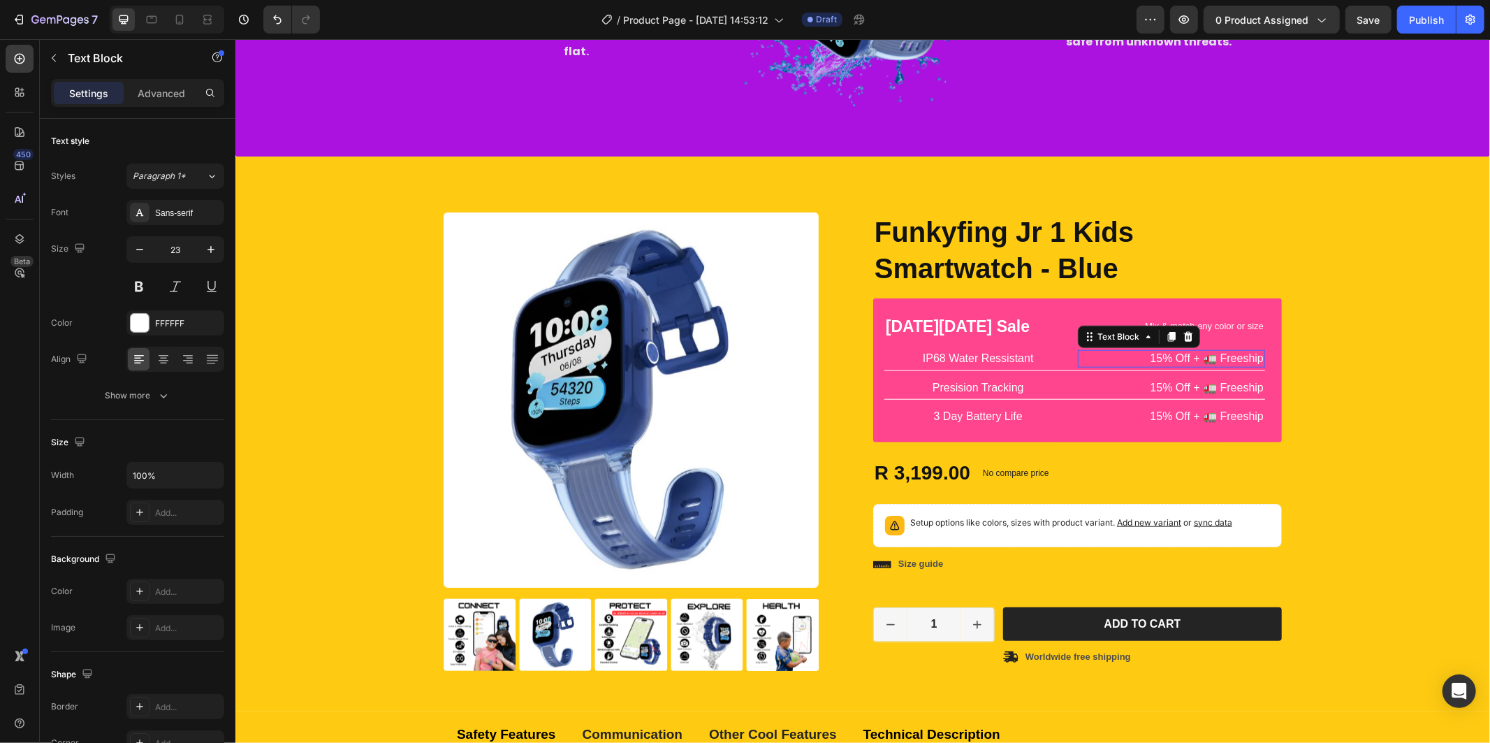
click at [1179, 354] on p "15% Off + 🚛 Freeship" at bounding box center [1171, 358] width 185 height 15
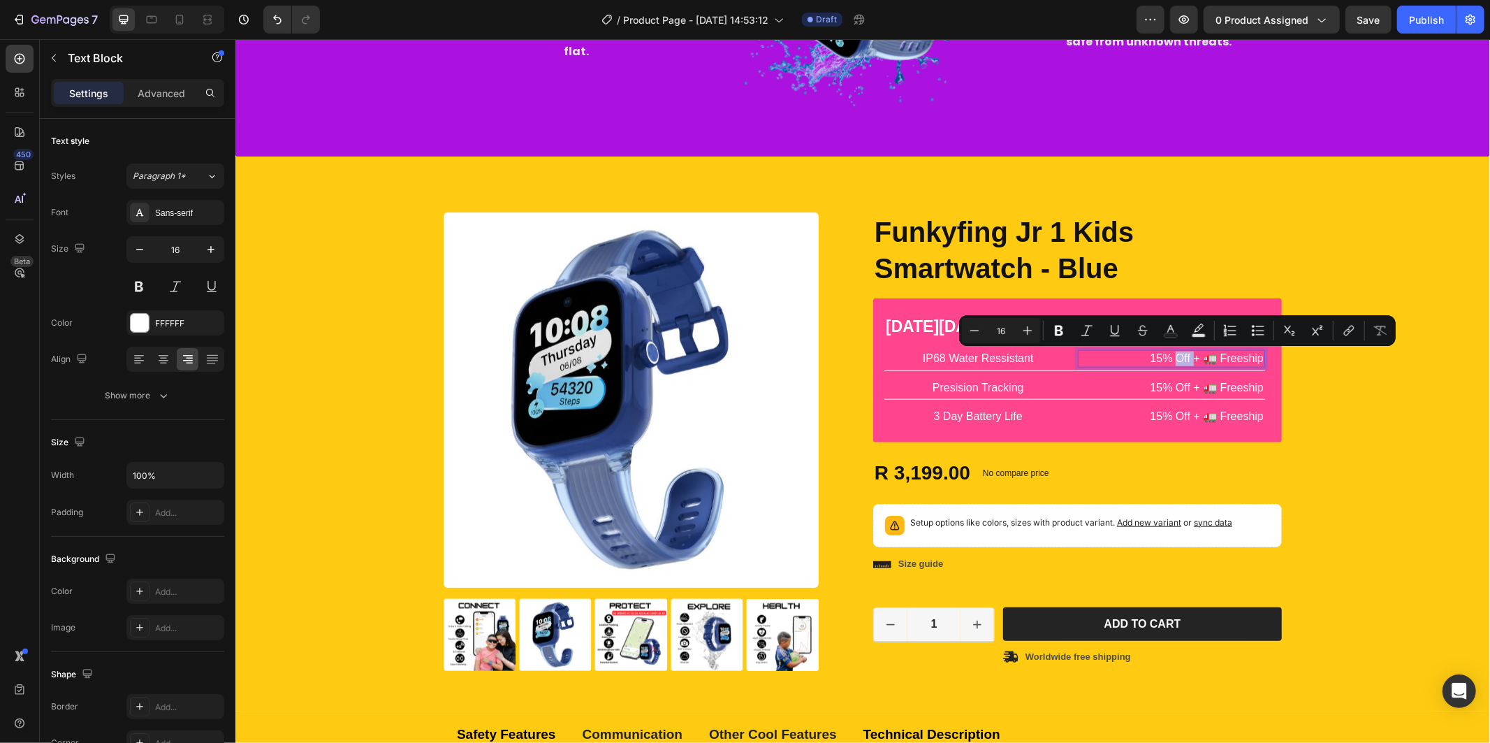
click at [1184, 354] on p "15% Off + 🚛 Freeship" at bounding box center [1171, 358] width 185 height 15
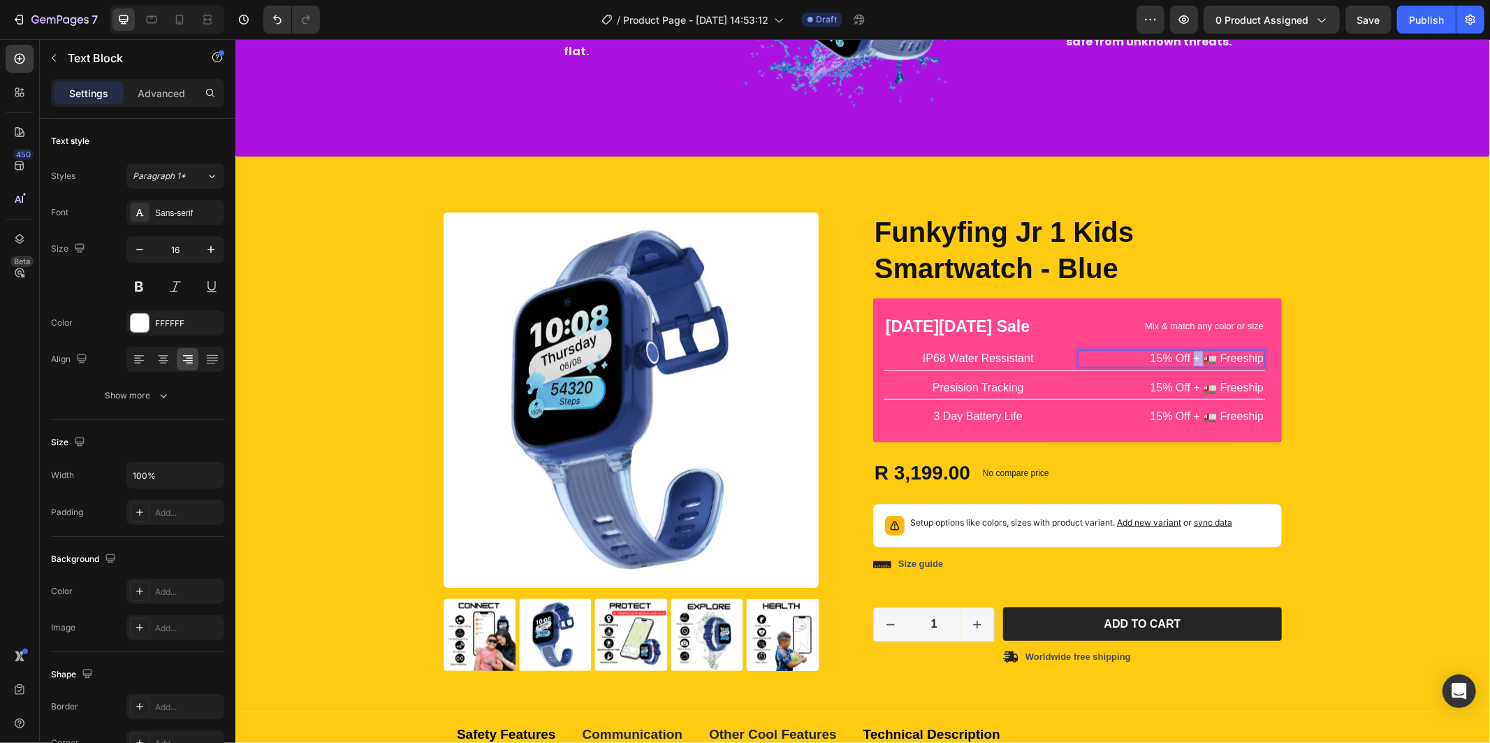
click at [1184, 354] on p "15% Off + 🚛 Freeship" at bounding box center [1171, 358] width 185 height 15
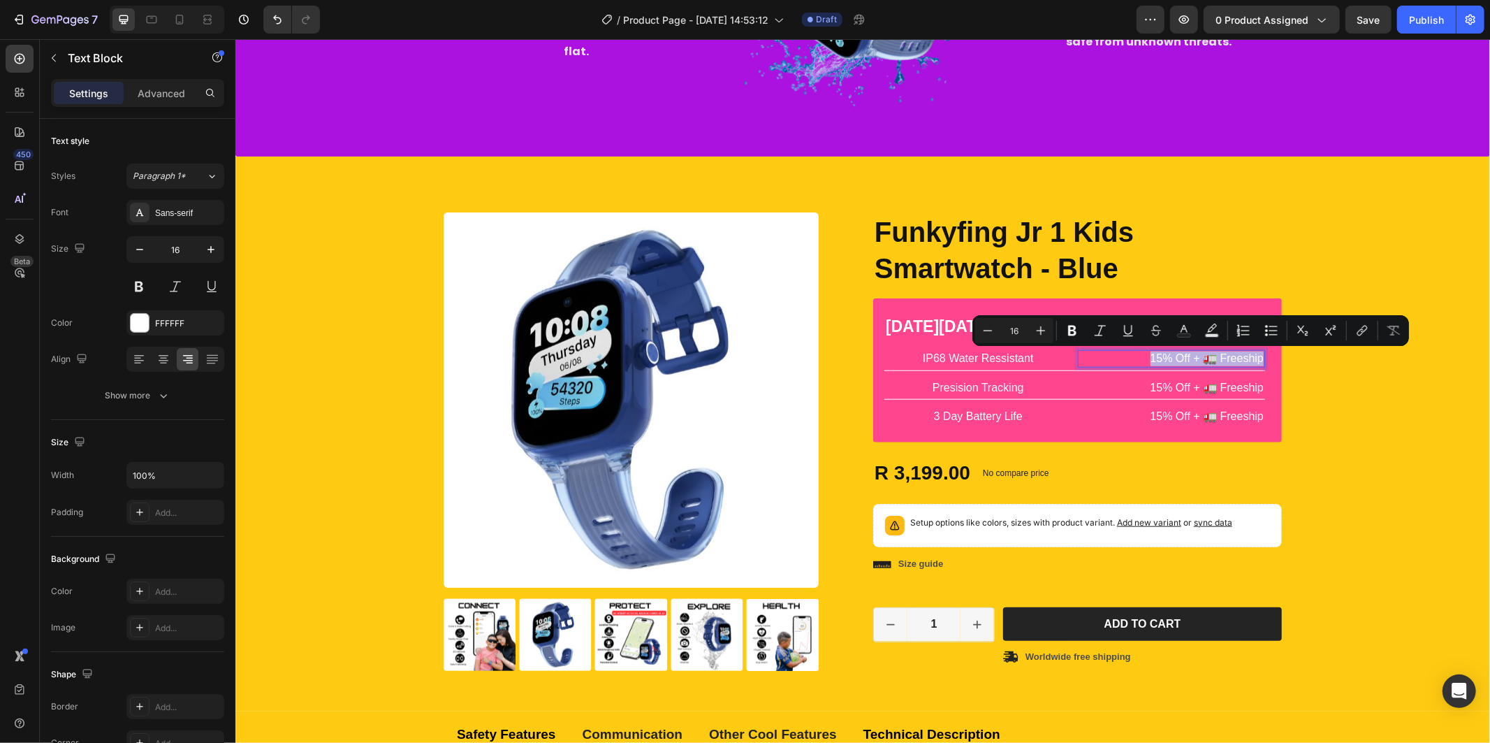
click at [1184, 354] on p "15% Off + 🚛 Freeship" at bounding box center [1171, 358] width 185 height 15
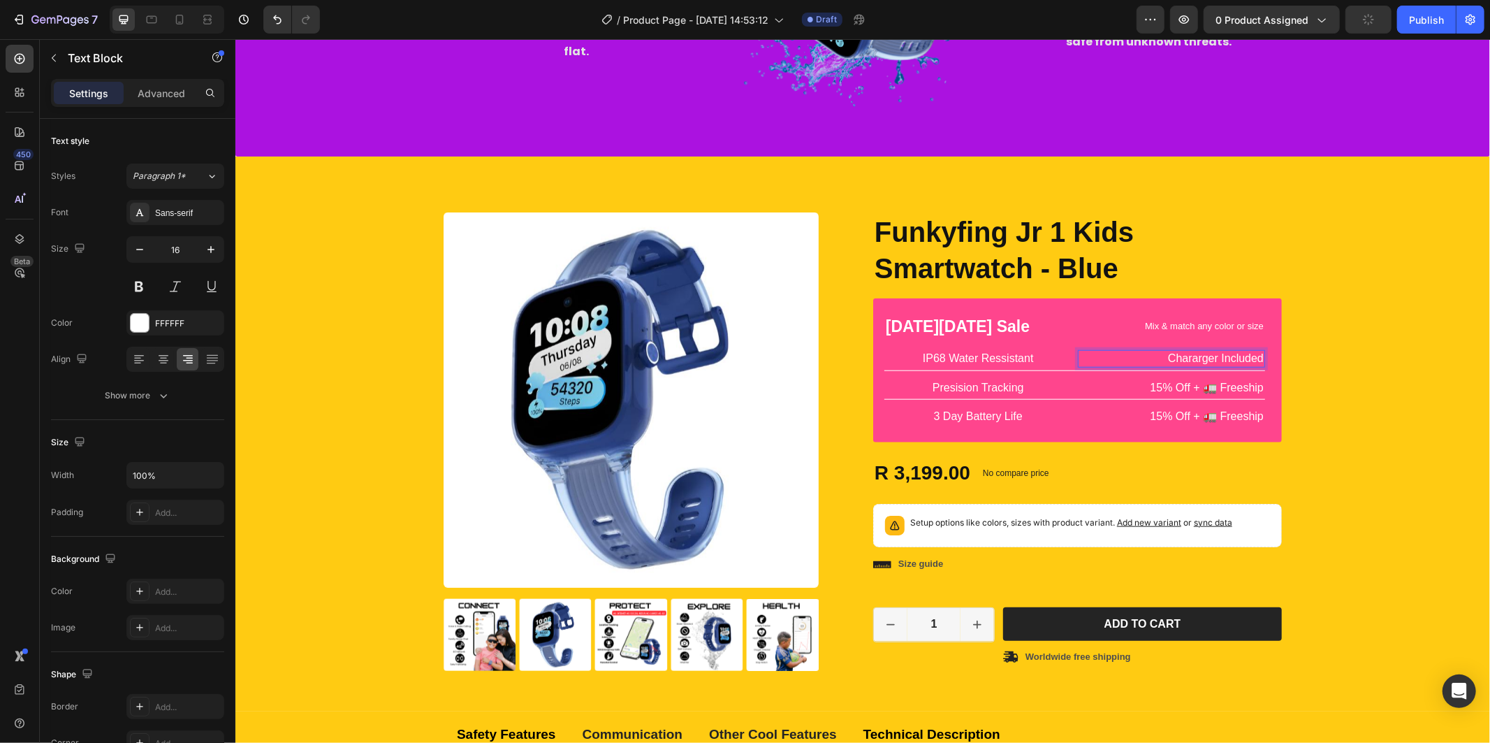
click at [1195, 357] on p "Chararger Included" at bounding box center [1171, 358] width 185 height 15
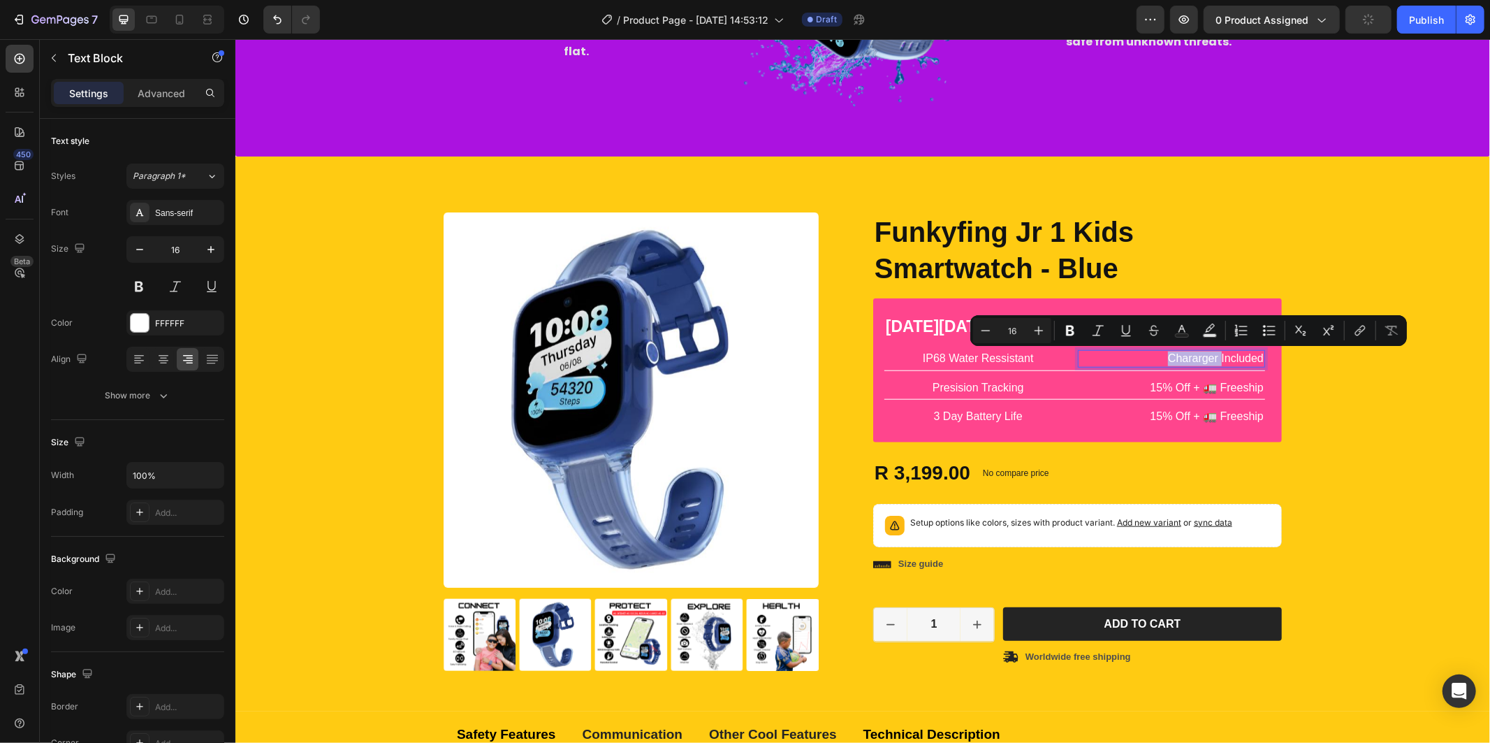
click at [1191, 357] on p "Chararger Included" at bounding box center [1171, 358] width 185 height 15
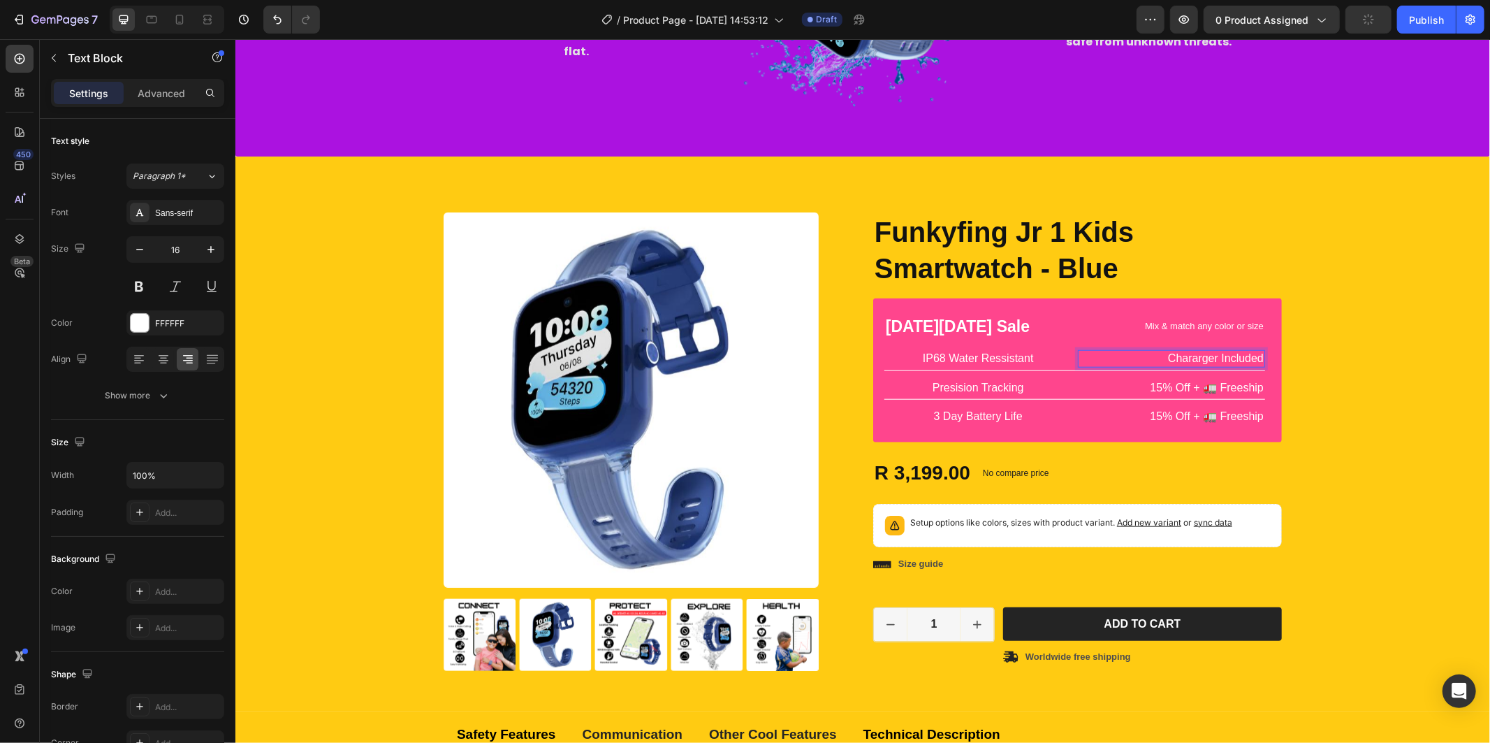
click at [1186, 359] on p "Chararger Included" at bounding box center [1171, 358] width 185 height 15
click at [1199, 385] on p "15% Off + 🚛 Freeship" at bounding box center [1171, 387] width 185 height 15
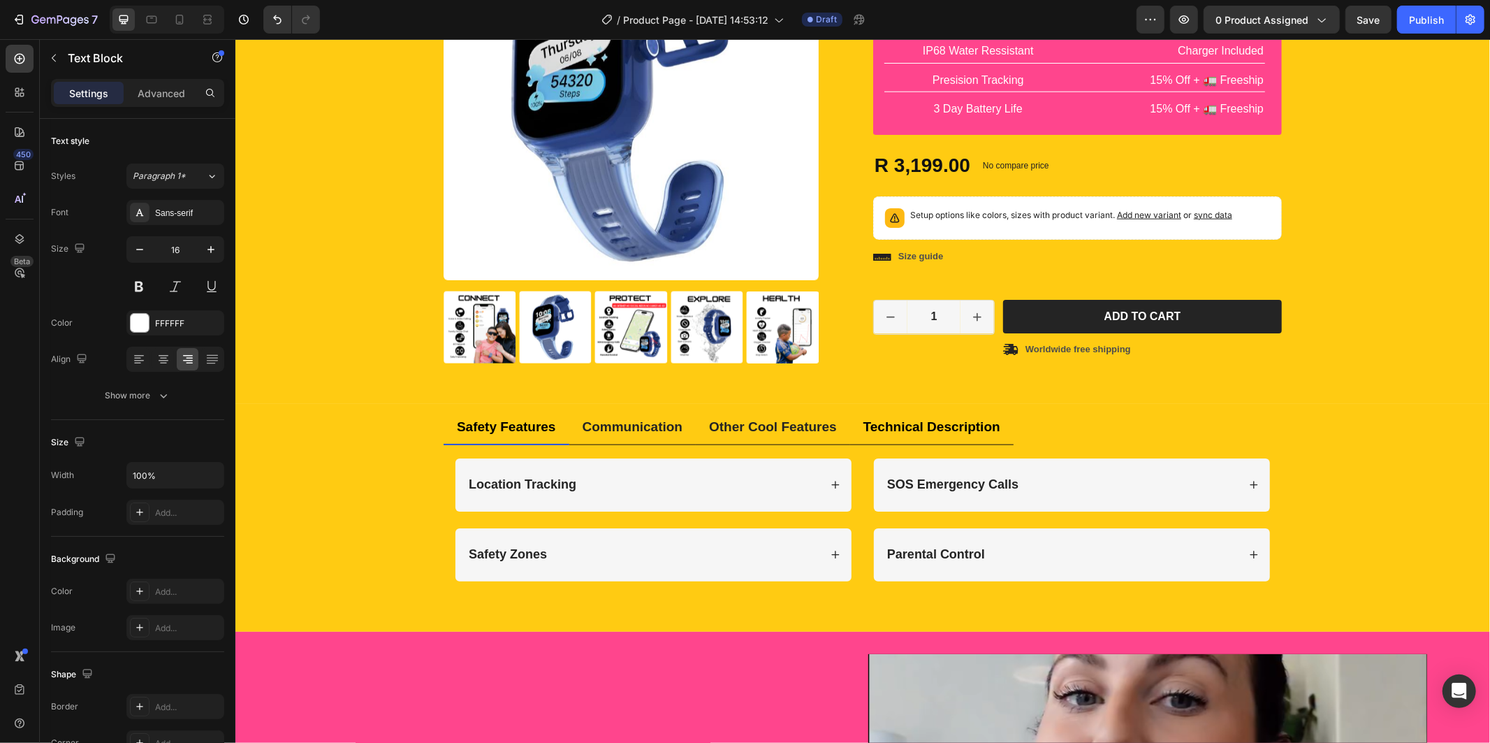
scroll to position [1164, 0]
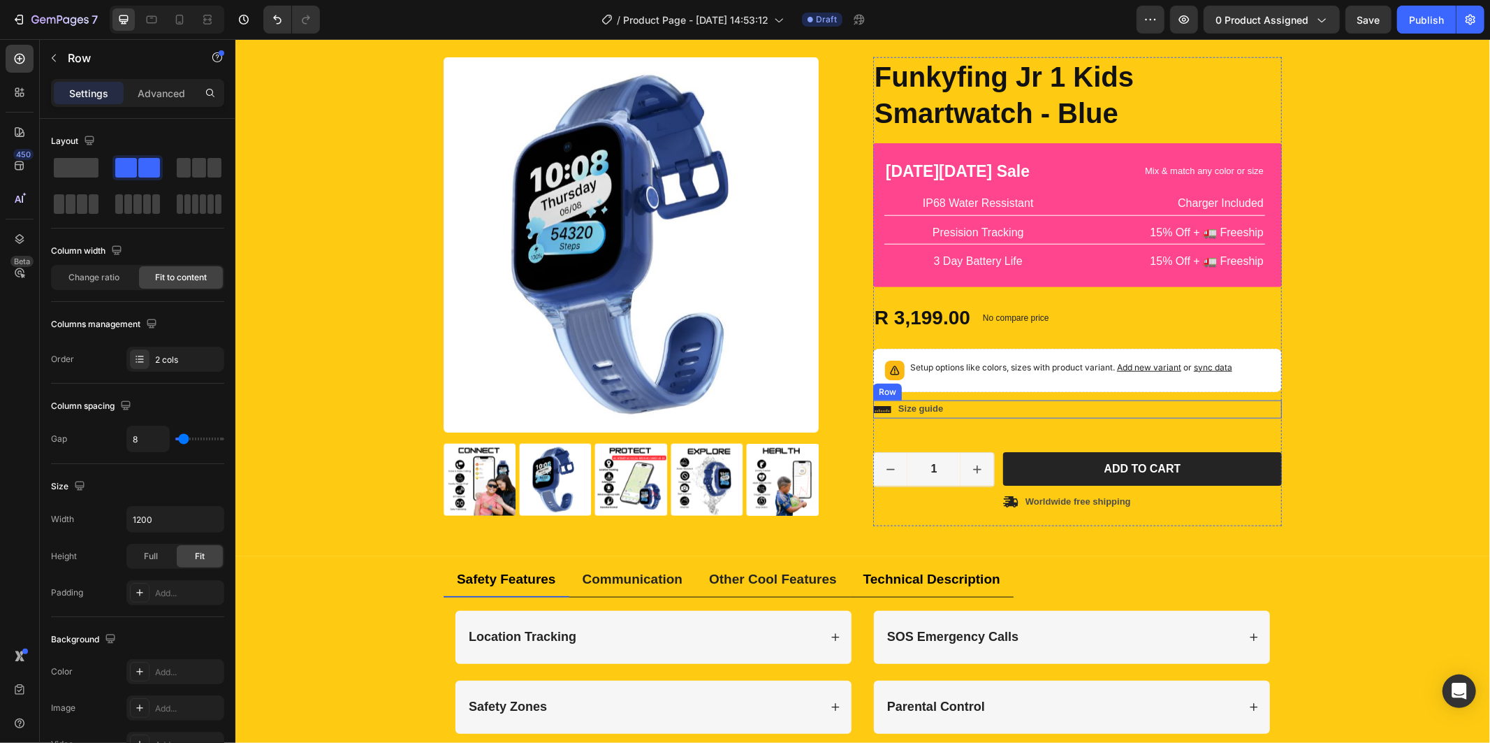
click at [954, 407] on div "Icon Size guide Text Block Row" at bounding box center [1077, 409] width 409 height 18
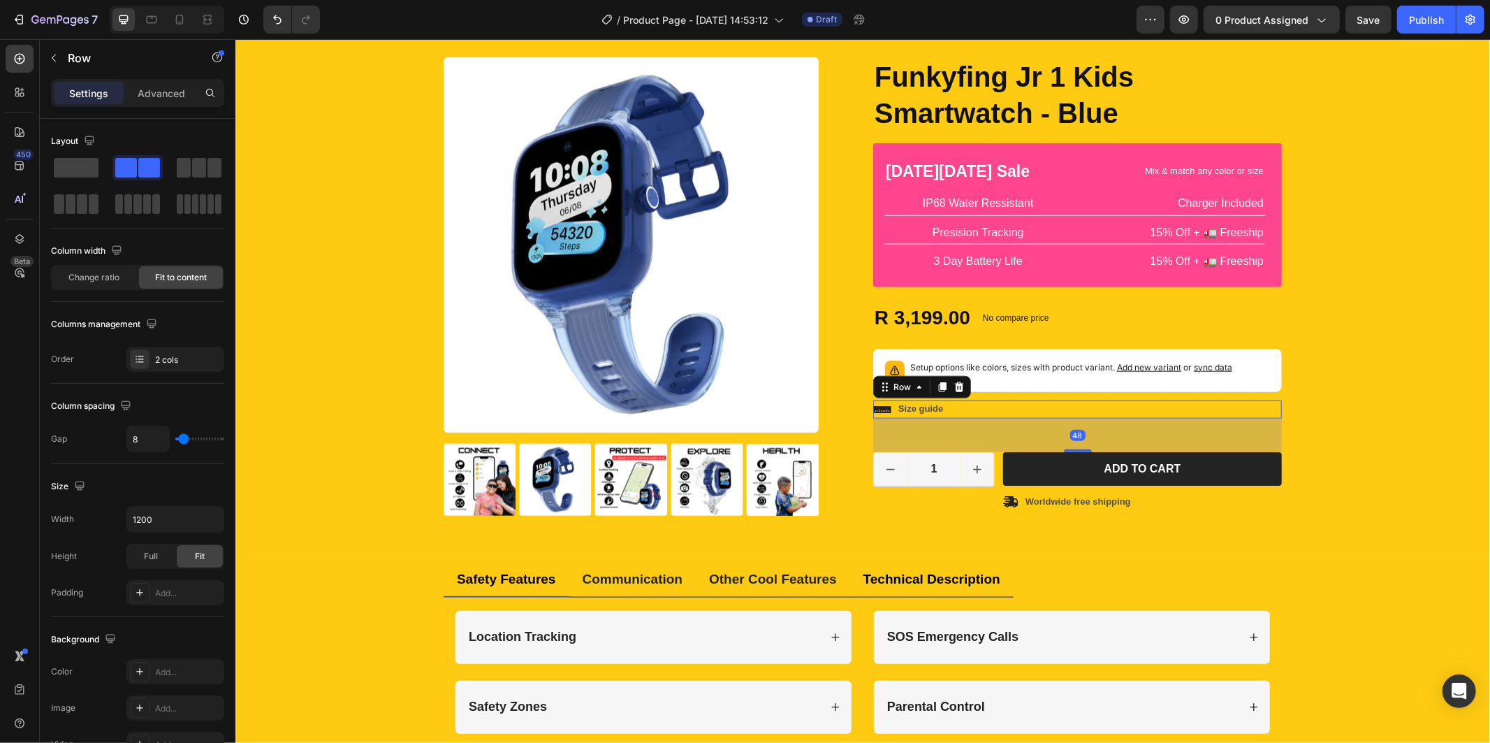
click at [963, 405] on div "Icon Size guide Text Block Row 48" at bounding box center [1077, 409] width 409 height 18
click at [954, 384] on icon at bounding box center [958, 386] width 9 height 10
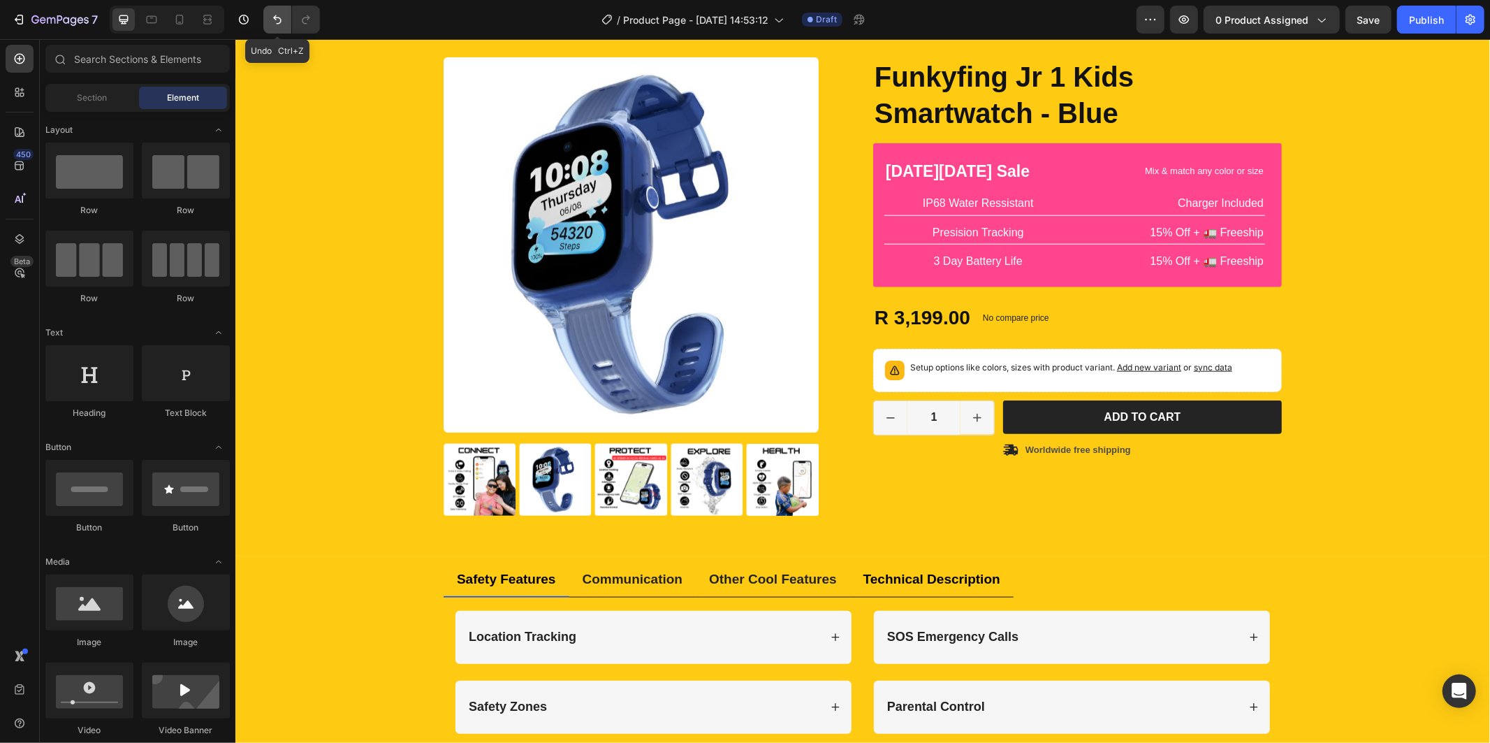
click at [275, 17] on icon "Undo/Redo" at bounding box center [277, 19] width 8 height 9
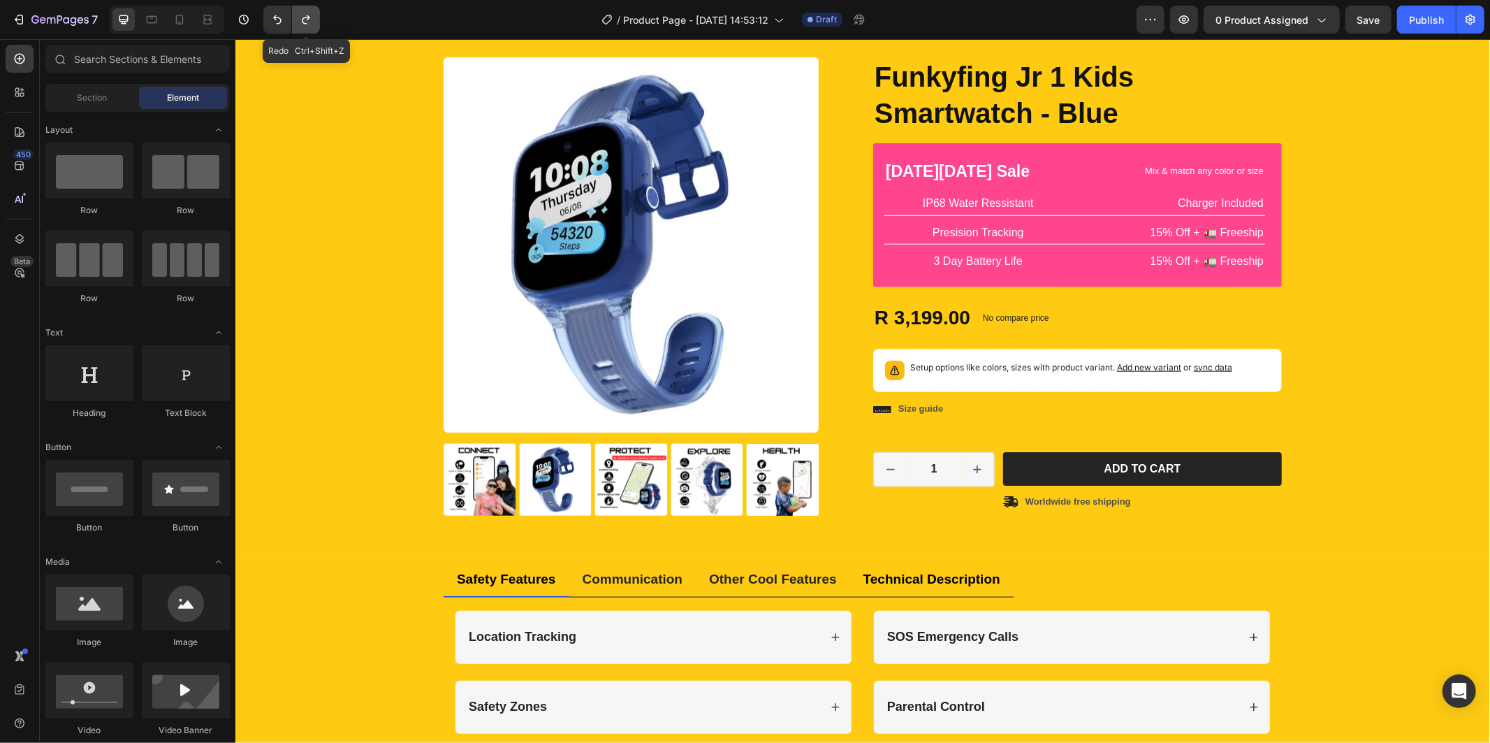
click at [310, 24] on icon "Undo/Redo" at bounding box center [306, 20] width 14 height 14
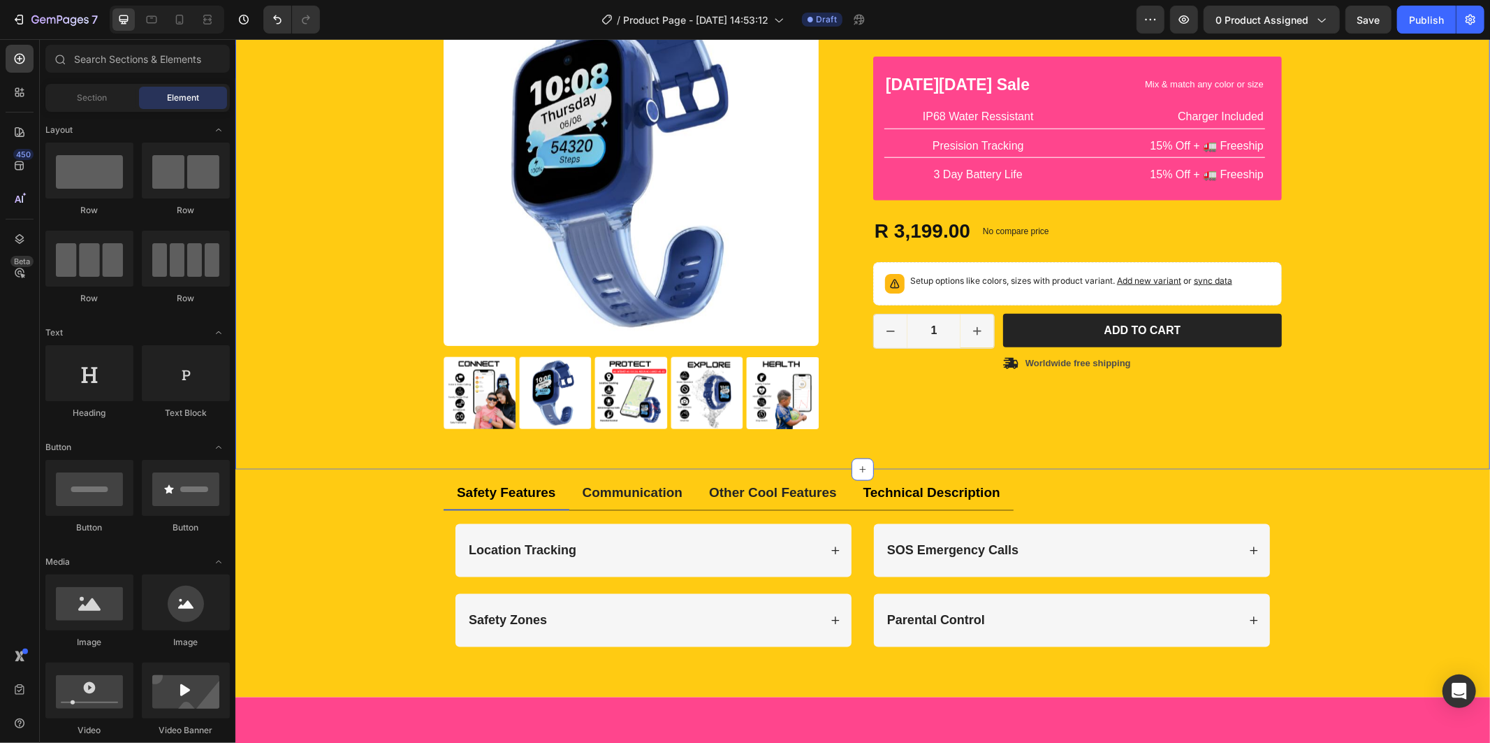
scroll to position [1319, 0]
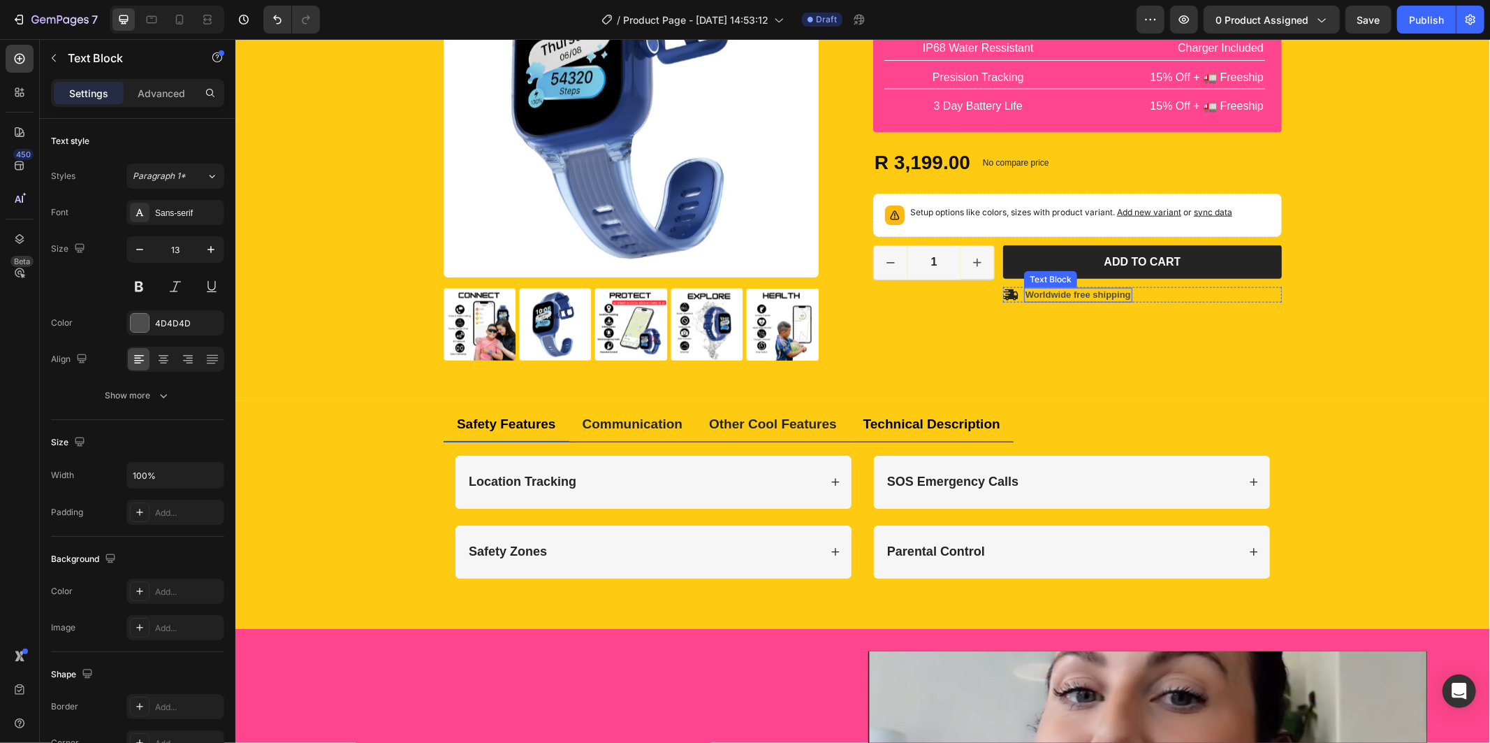
click at [1089, 298] on p "Worldwide free shipping" at bounding box center [1077, 295] width 105 height 12
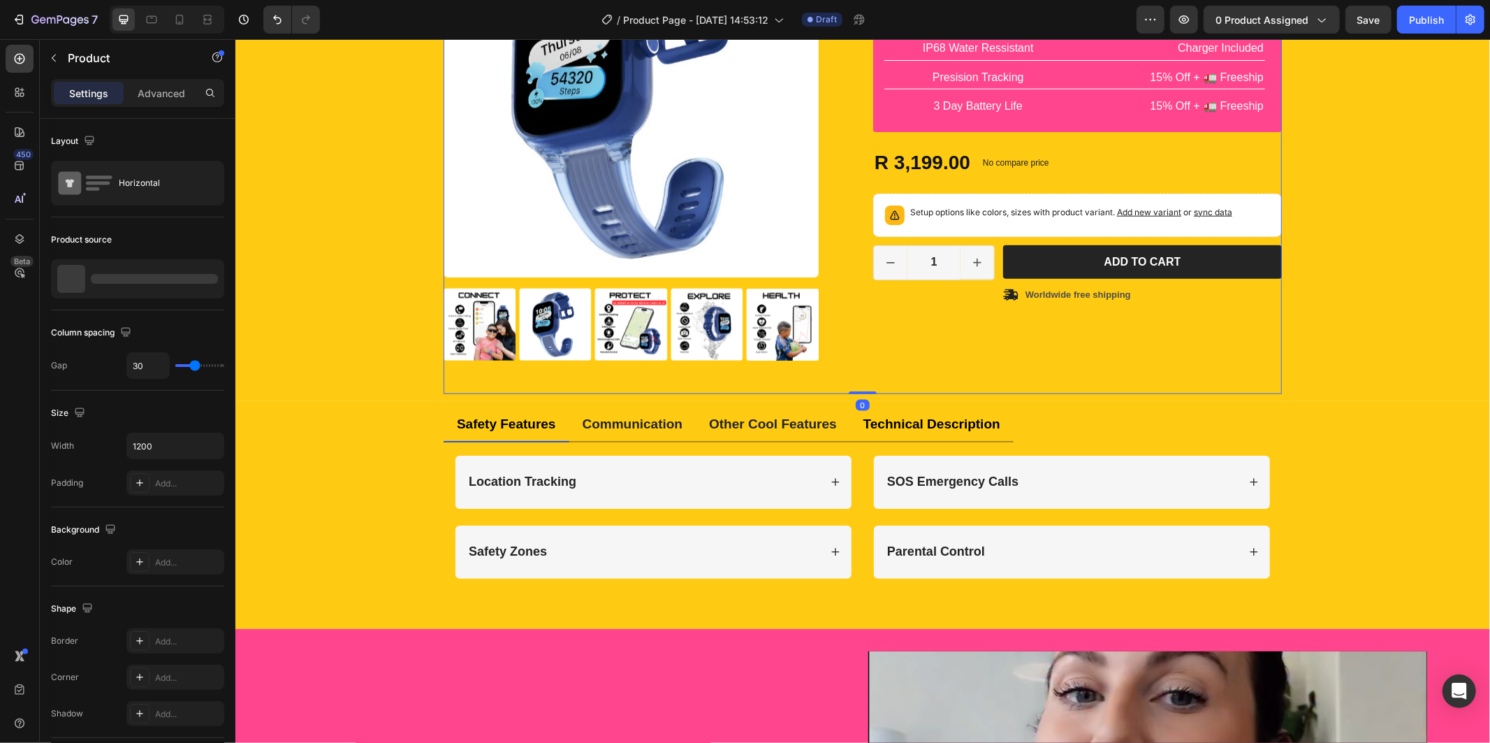
click at [968, 356] on div "Icon Icon Icon Icon Icon Icon List 2,500+ Verified Reviews! Text Block Row Funk…" at bounding box center [1077, 147] width 409 height 492
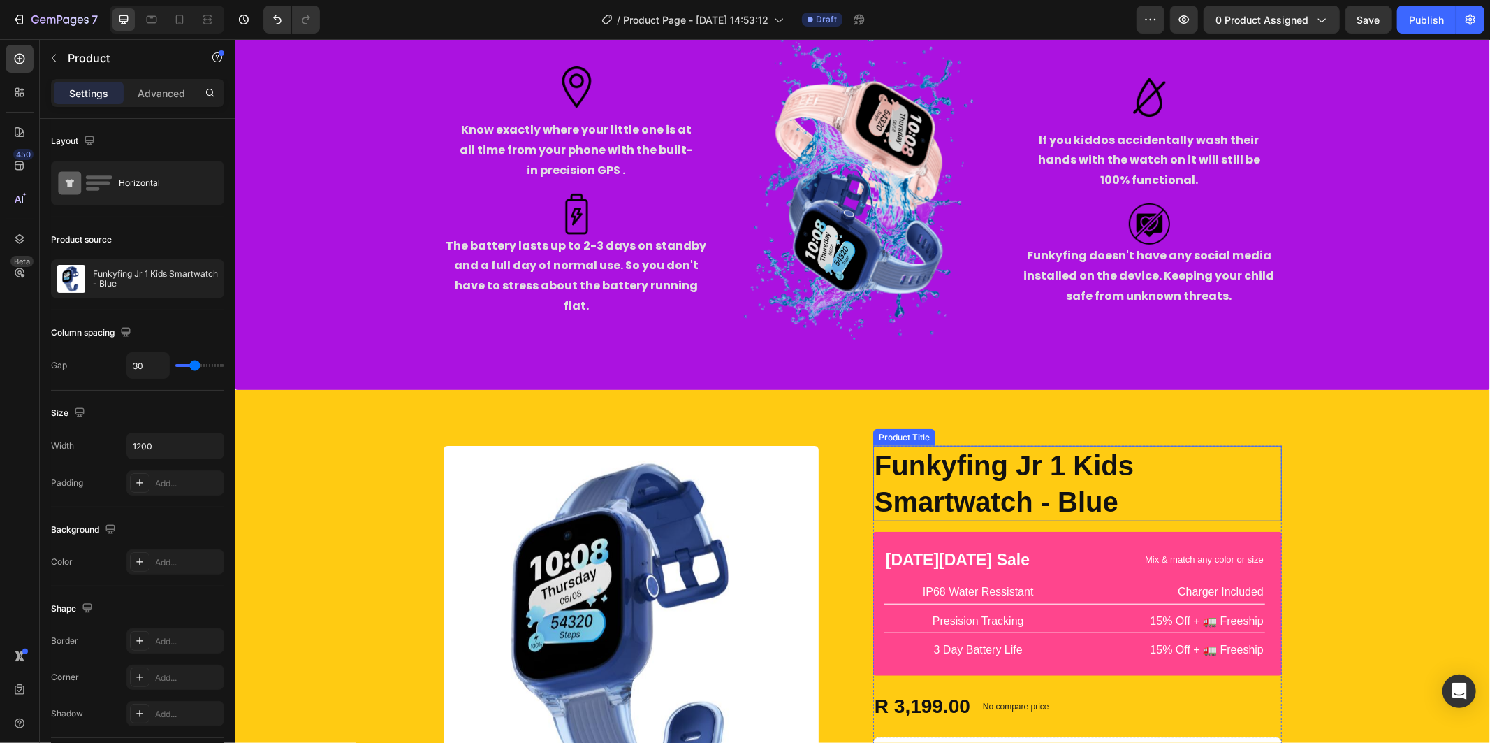
scroll to position [990, 0]
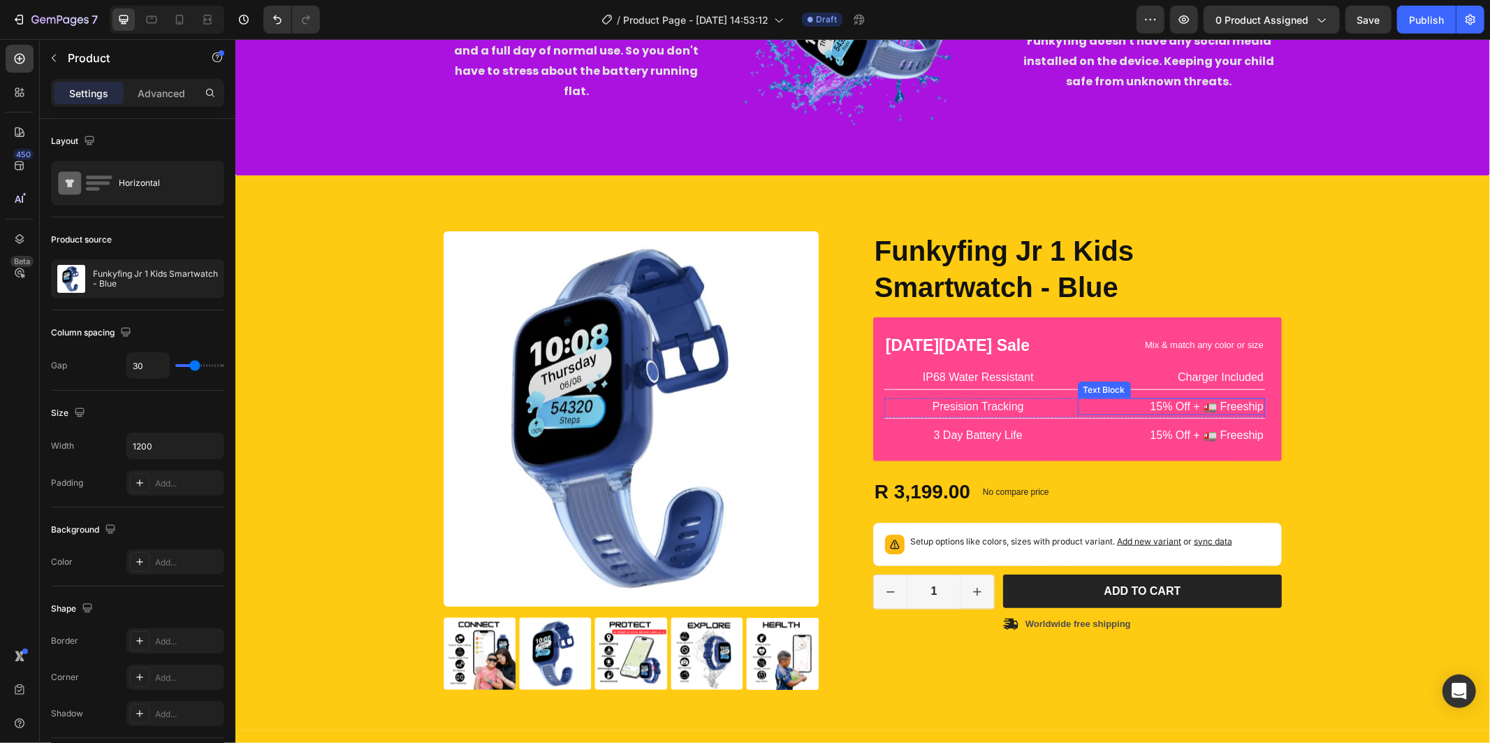
click at [1177, 402] on p "15% Off + 🚛 Freeship" at bounding box center [1171, 406] width 185 height 15
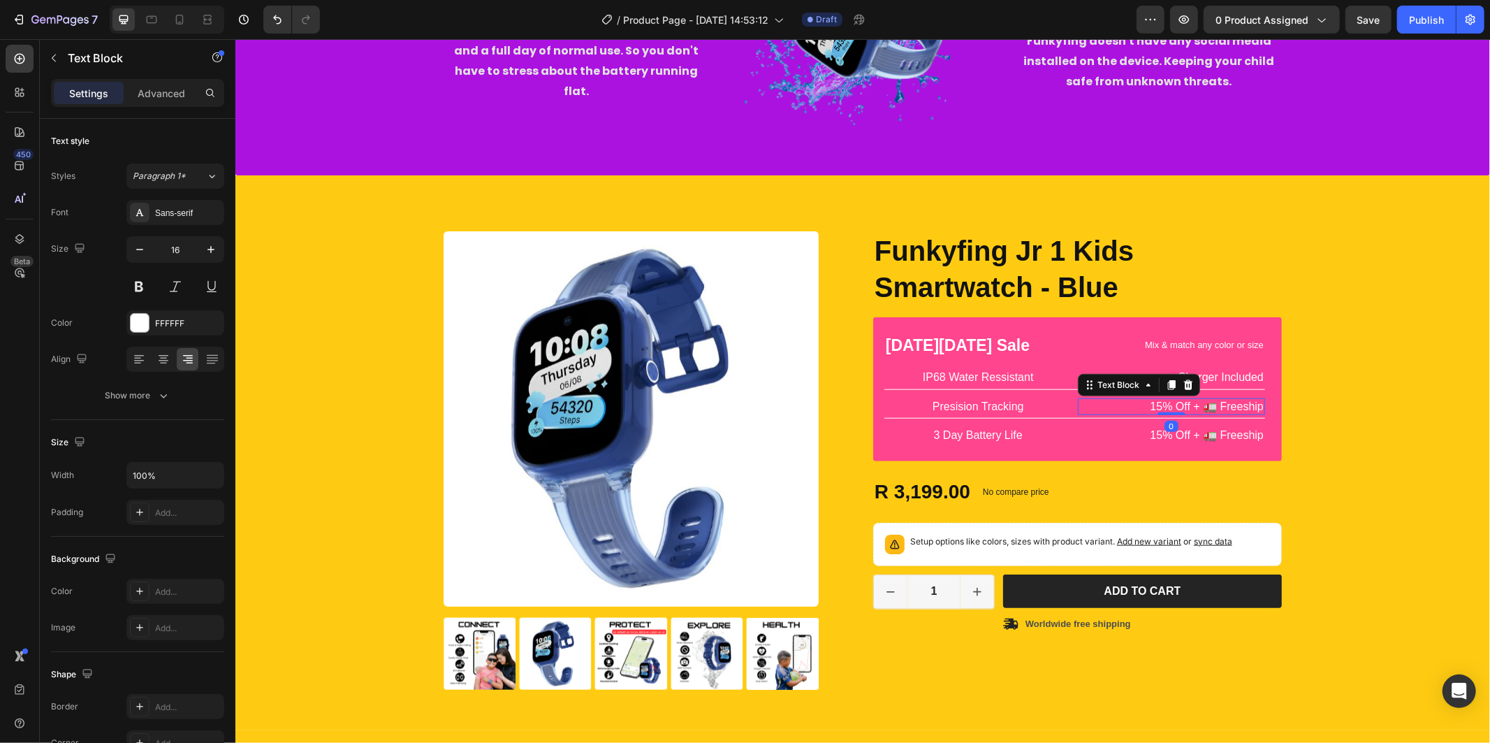
click at [1177, 402] on p "15% Off + 🚛 Freeship" at bounding box center [1171, 406] width 185 height 15
click at [1172, 403] on p "No social Media Apps" at bounding box center [1171, 406] width 185 height 15
click at [1199, 434] on p "15% Off + 🚛 Freeship" at bounding box center [1171, 435] width 185 height 15
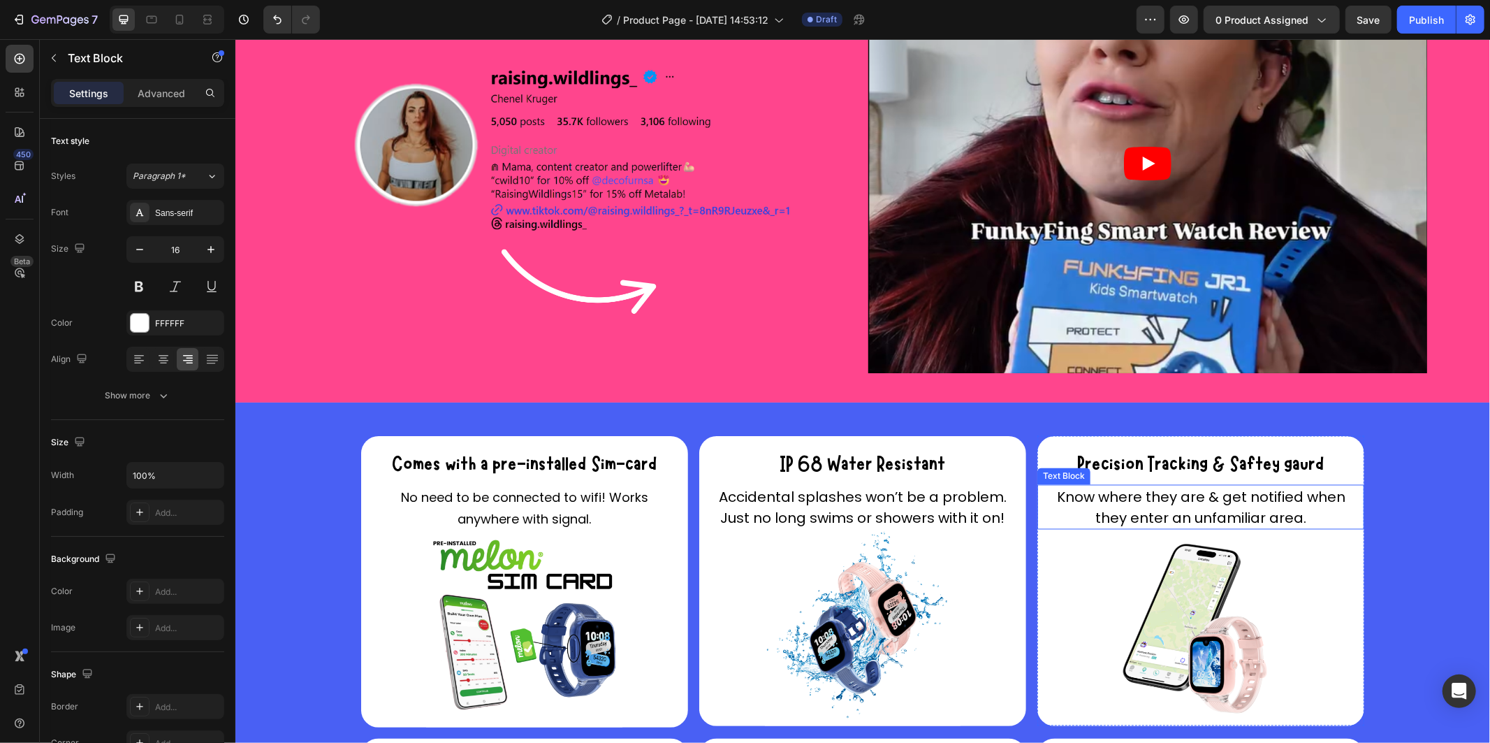
scroll to position [1844, 0]
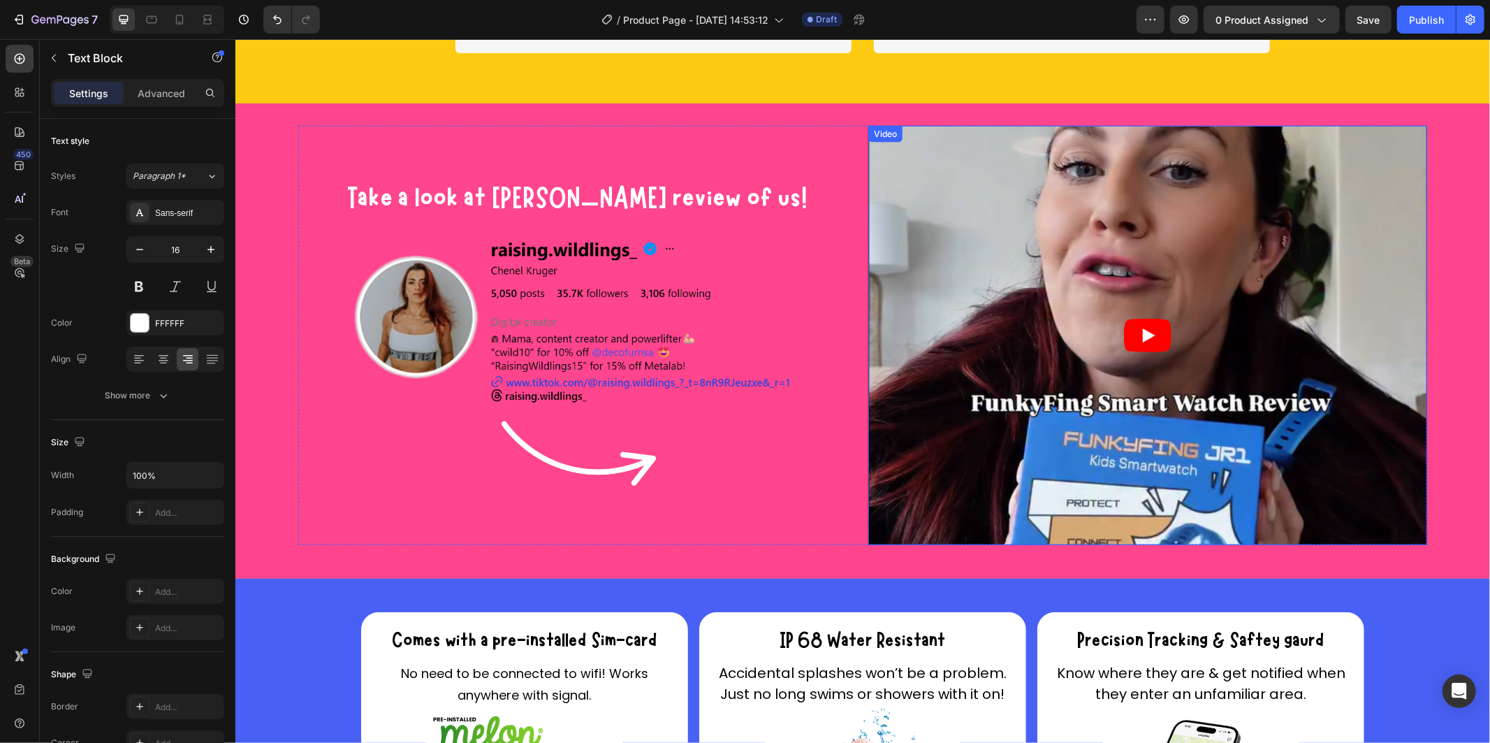
click at [1129, 351] on article at bounding box center [1147, 334] width 559 height 419
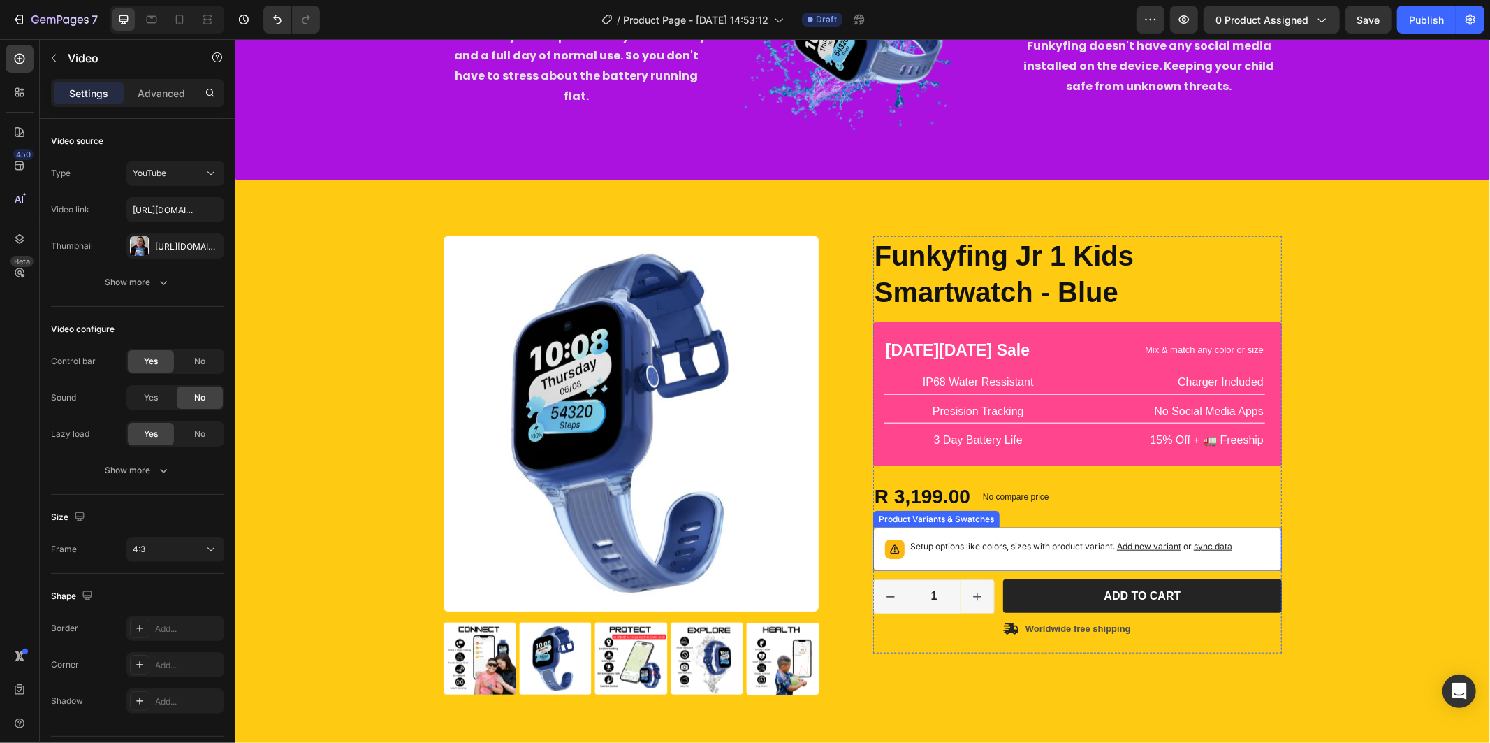
scroll to position [1071, 0]
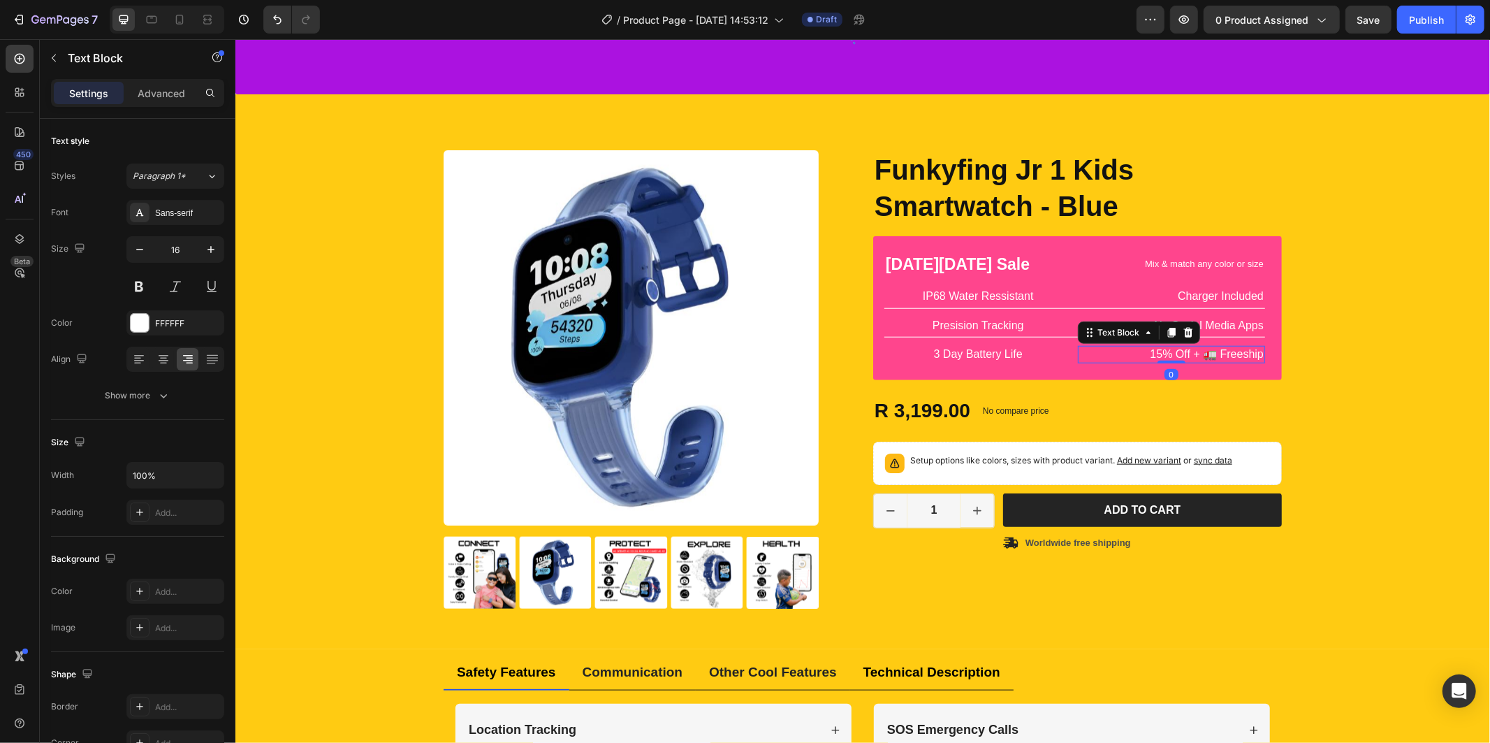
click at [1243, 350] on p "15% Off + 🚛 Freeship" at bounding box center [1171, 354] width 185 height 15
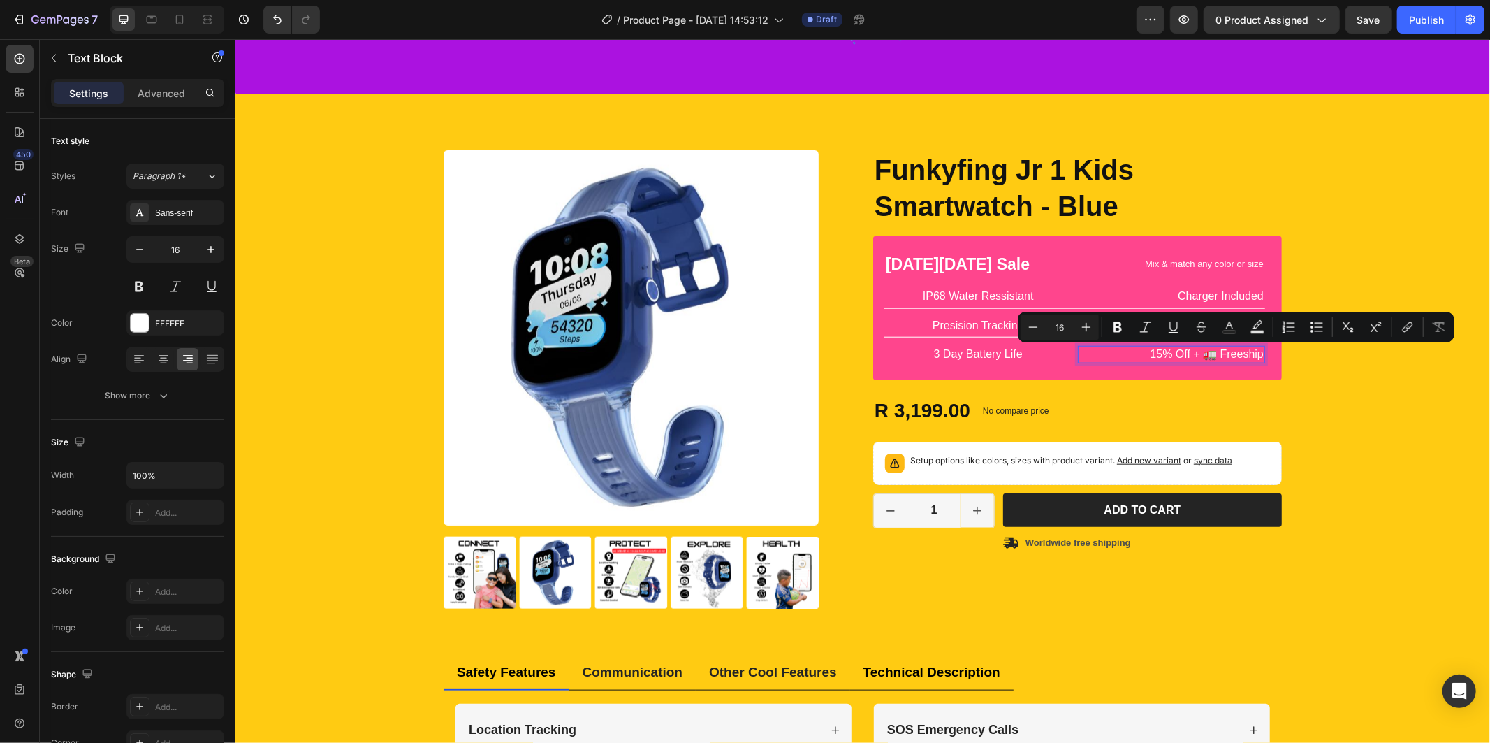
click at [1193, 354] on p "15% Off + 🚛 Freeship" at bounding box center [1171, 354] width 185 height 15
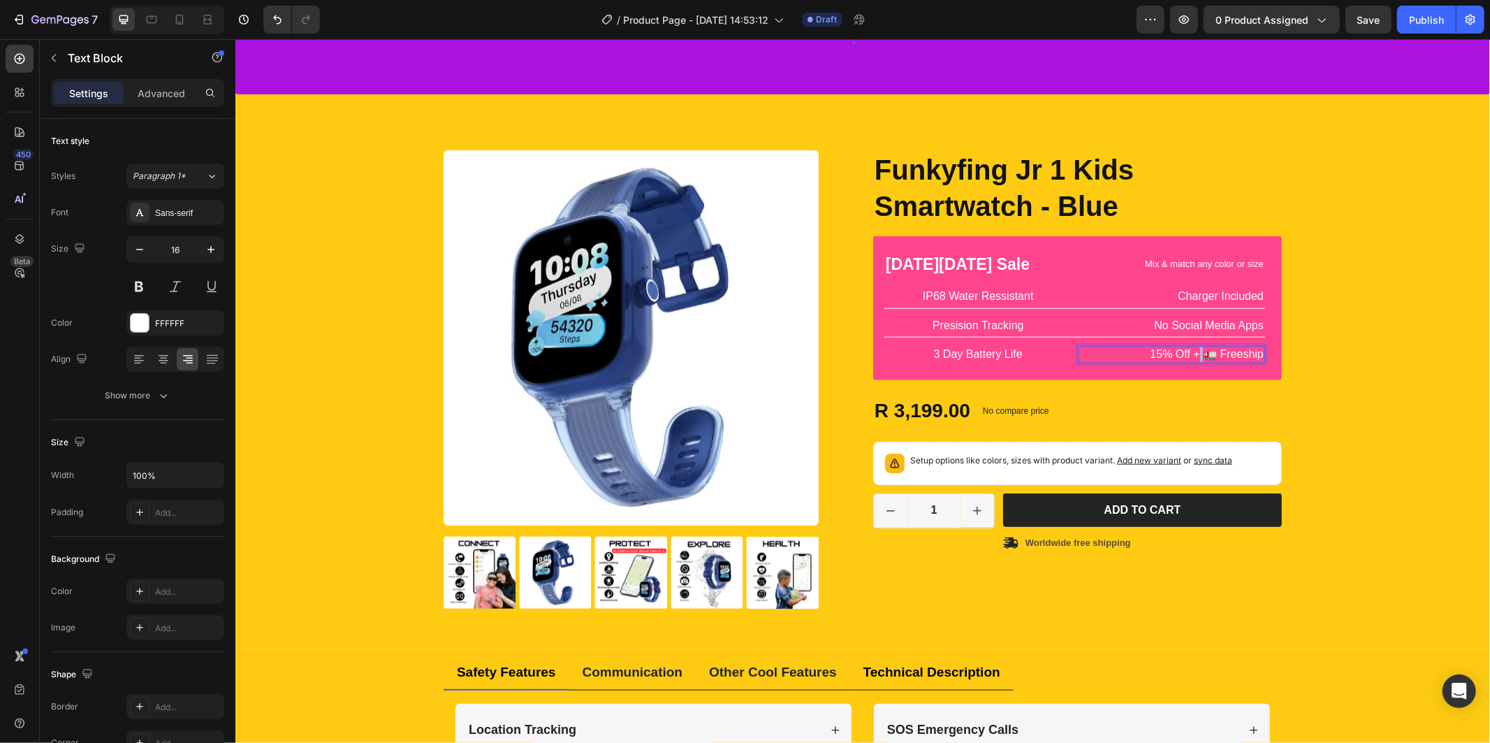
click at [1193, 354] on p "15% Off + 🚛 Freeship" at bounding box center [1171, 354] width 185 height 15
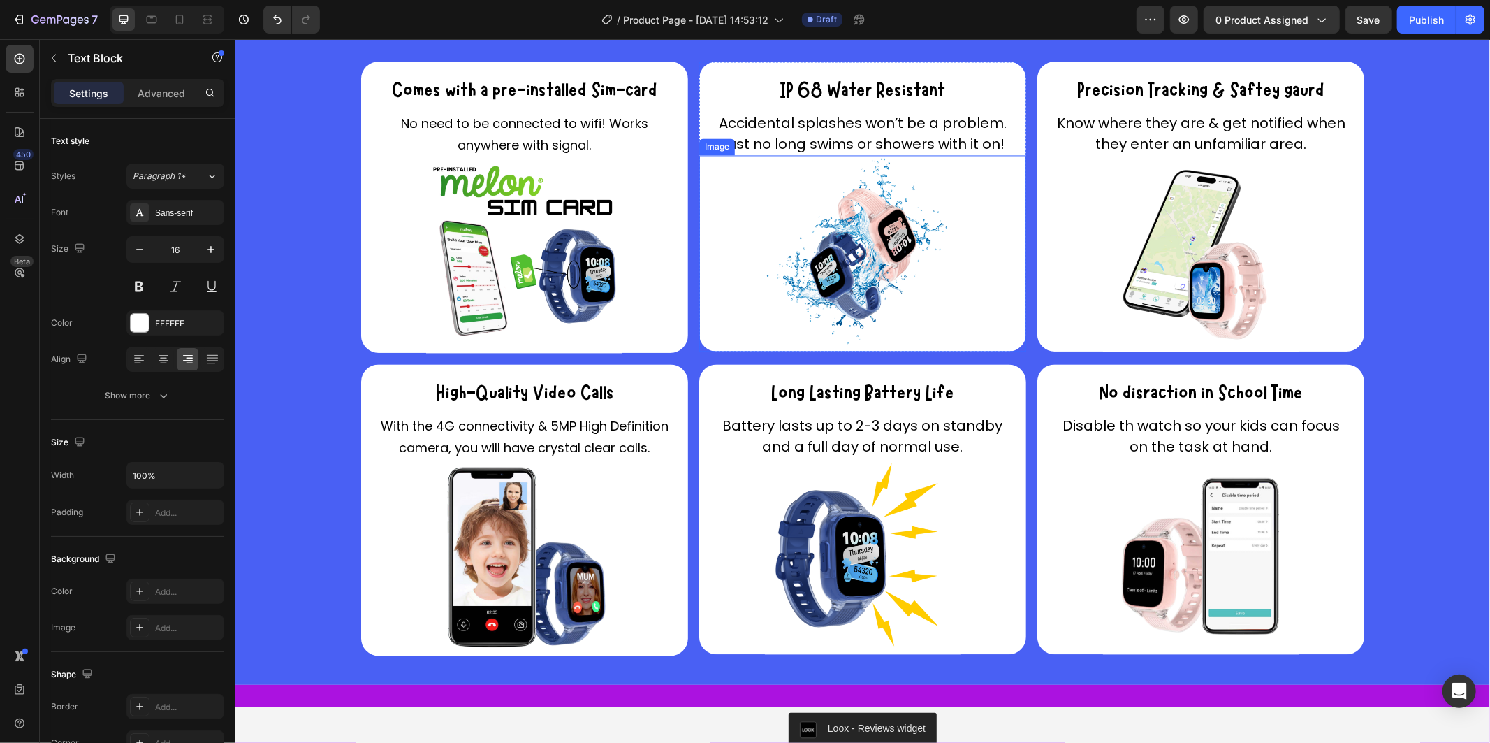
scroll to position [2623, 0]
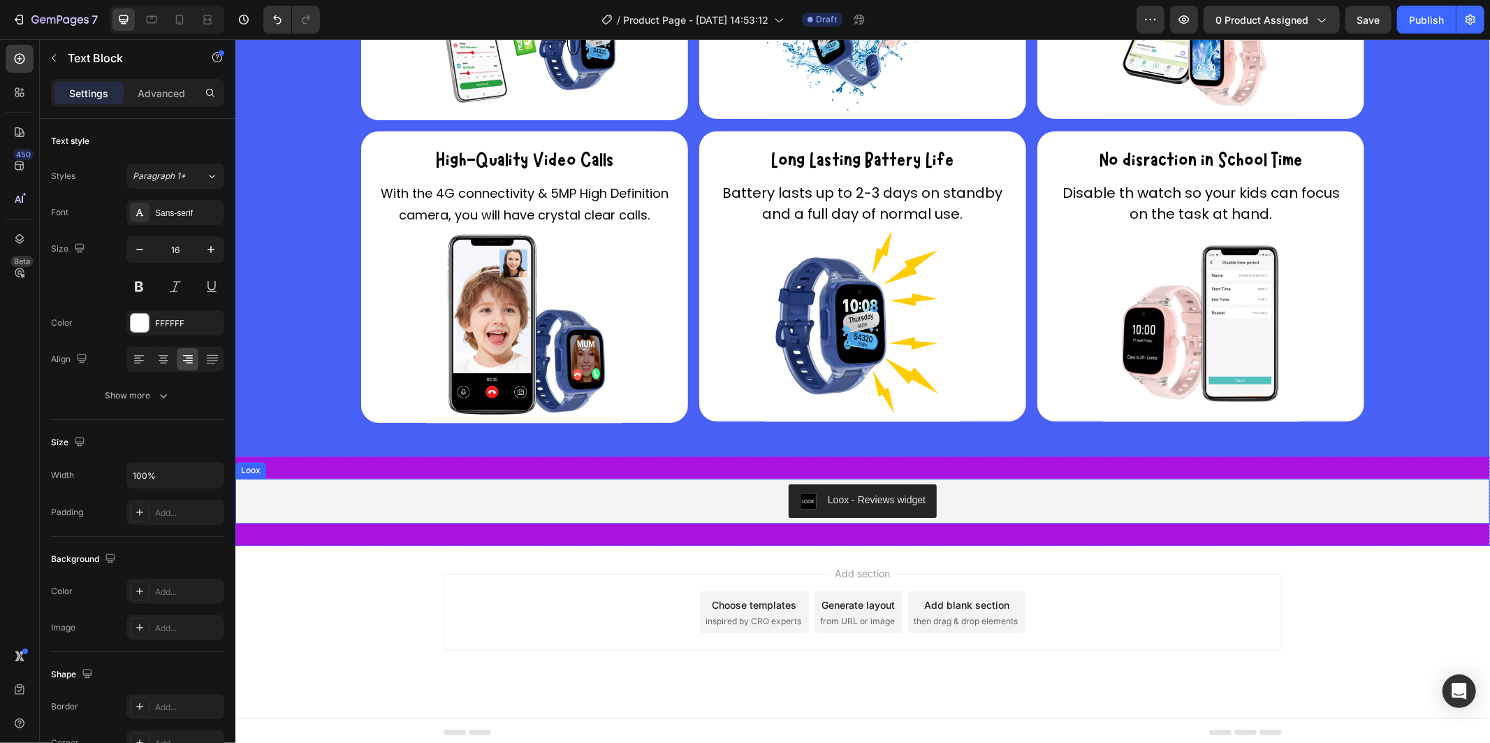
click at [846, 500] on div "Loox - Reviews widget" at bounding box center [876, 499] width 98 height 15
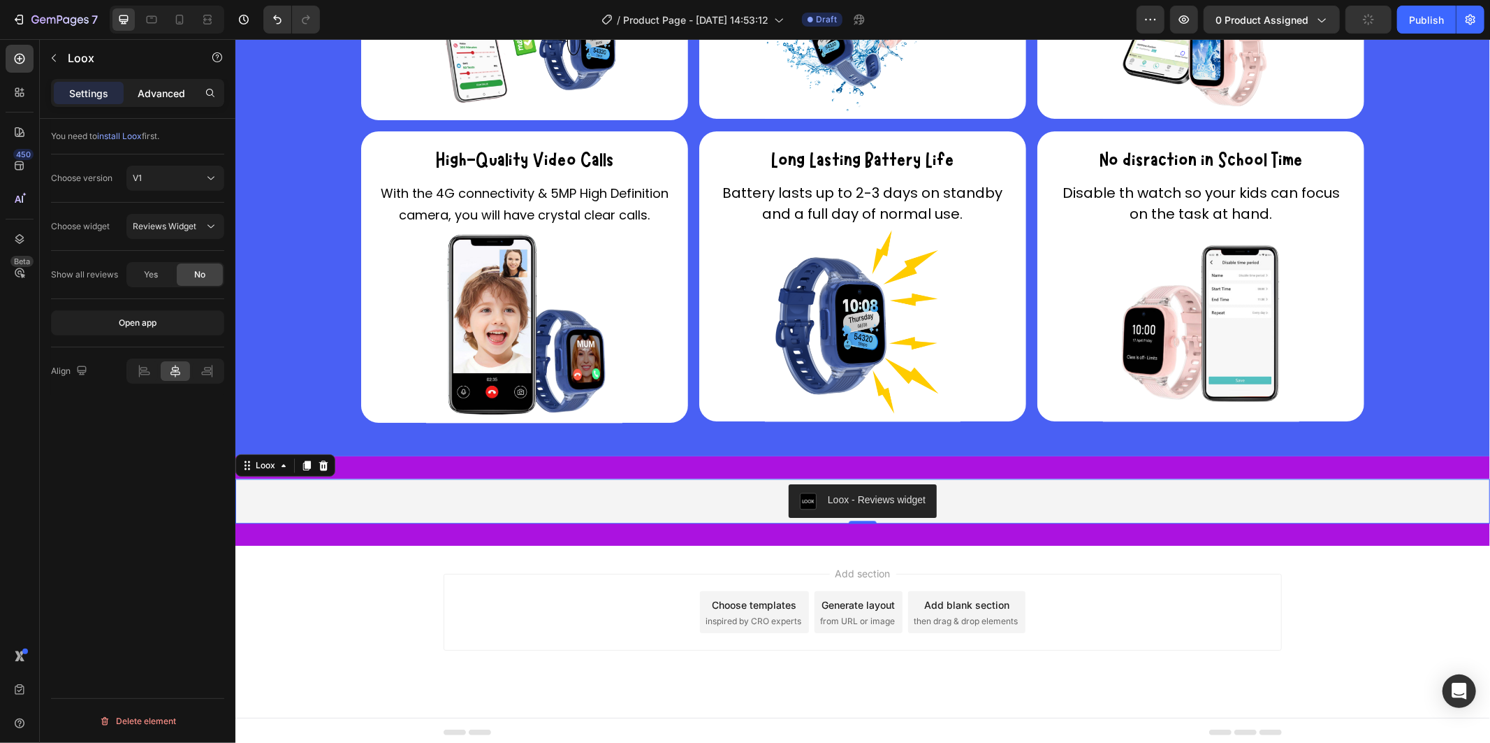
click at [168, 87] on p "Advanced" at bounding box center [162, 93] width 48 height 15
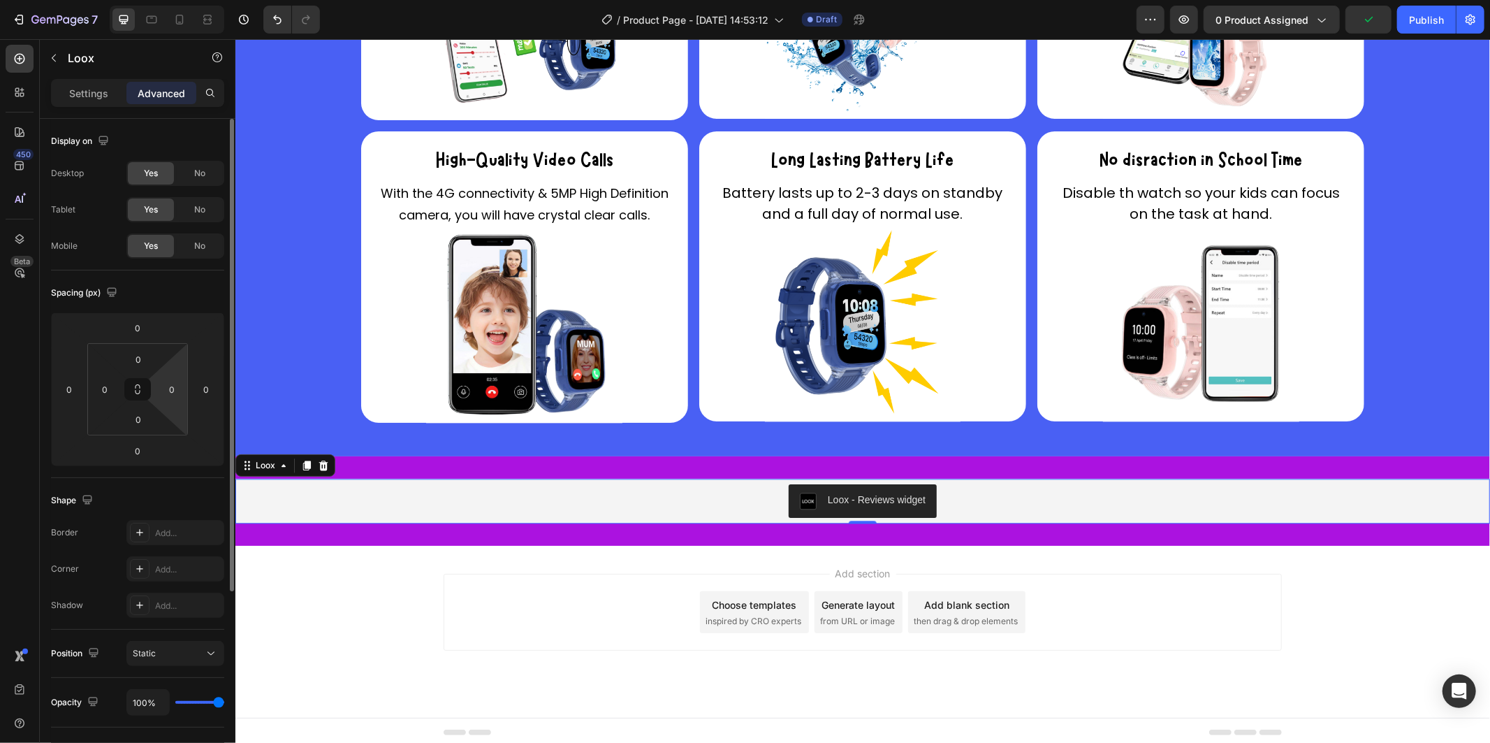
scroll to position [268, 0]
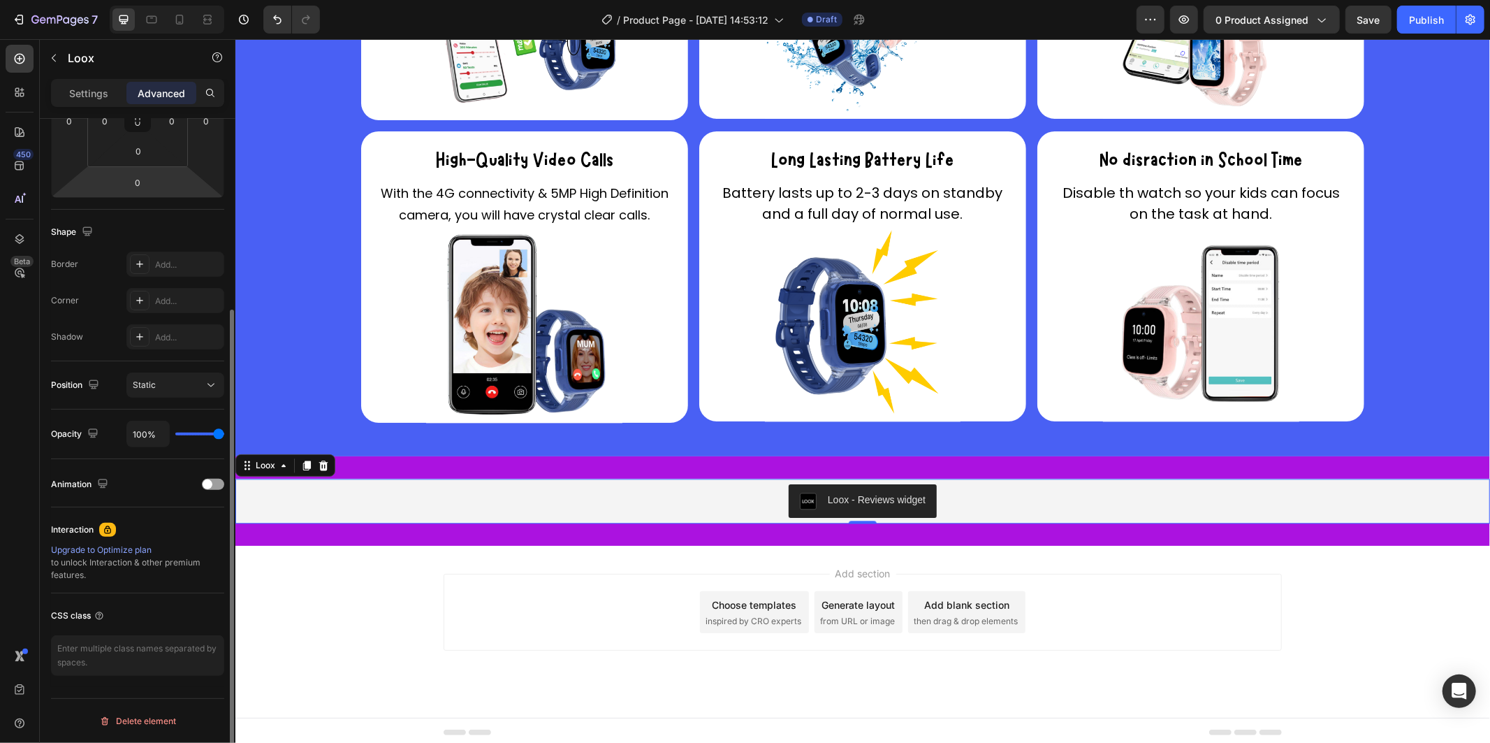
click at [106, 527] on icon at bounding box center [107, 529] width 7 height 8
click at [110, 547] on div "Upgrade to Optimize plan" at bounding box center [137, 550] width 173 height 13
